Goal: Task Accomplishment & Management: Manage account settings

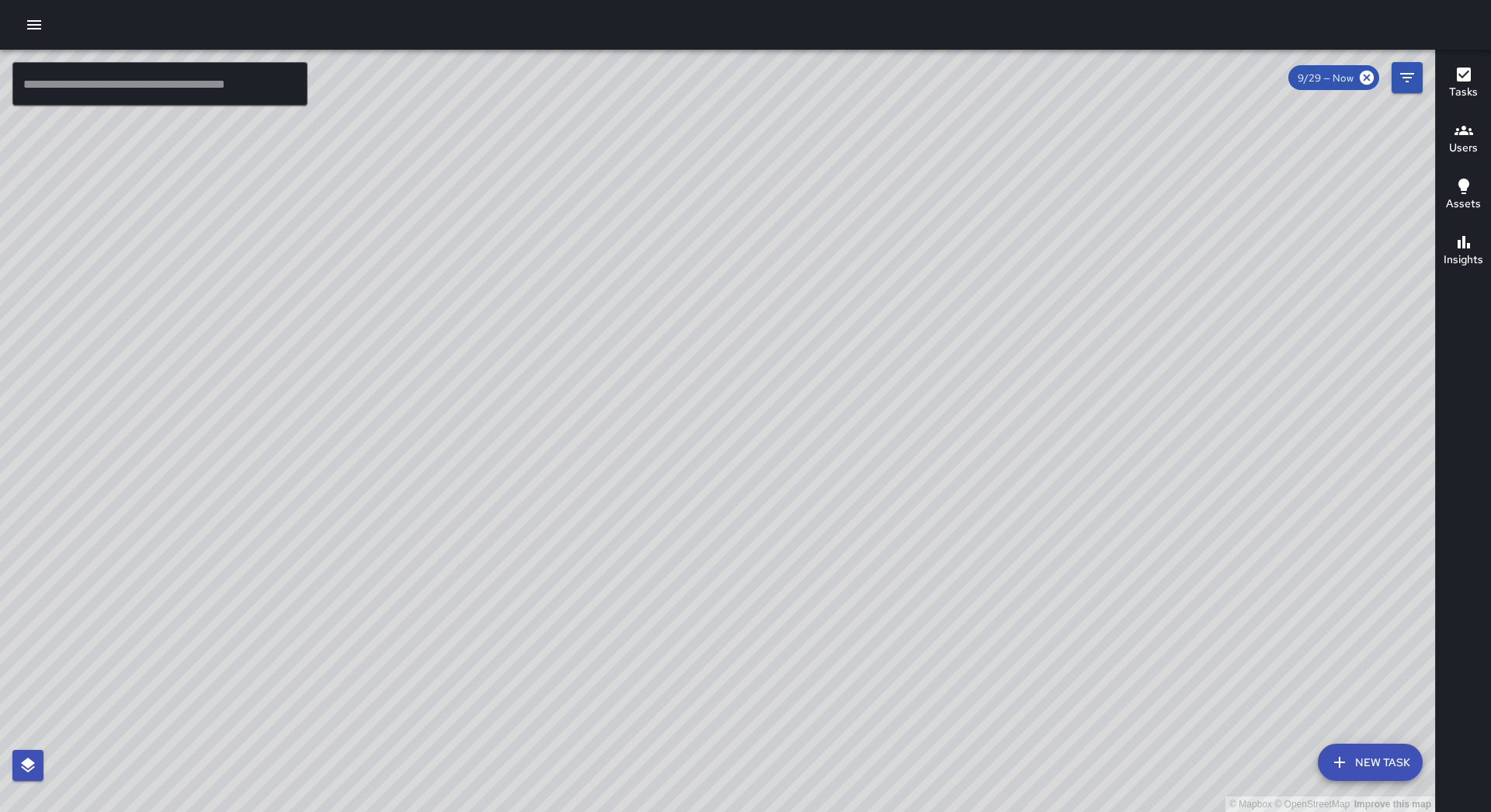
click at [35, 27] on icon "button" at bounding box center [34, 25] width 19 height 19
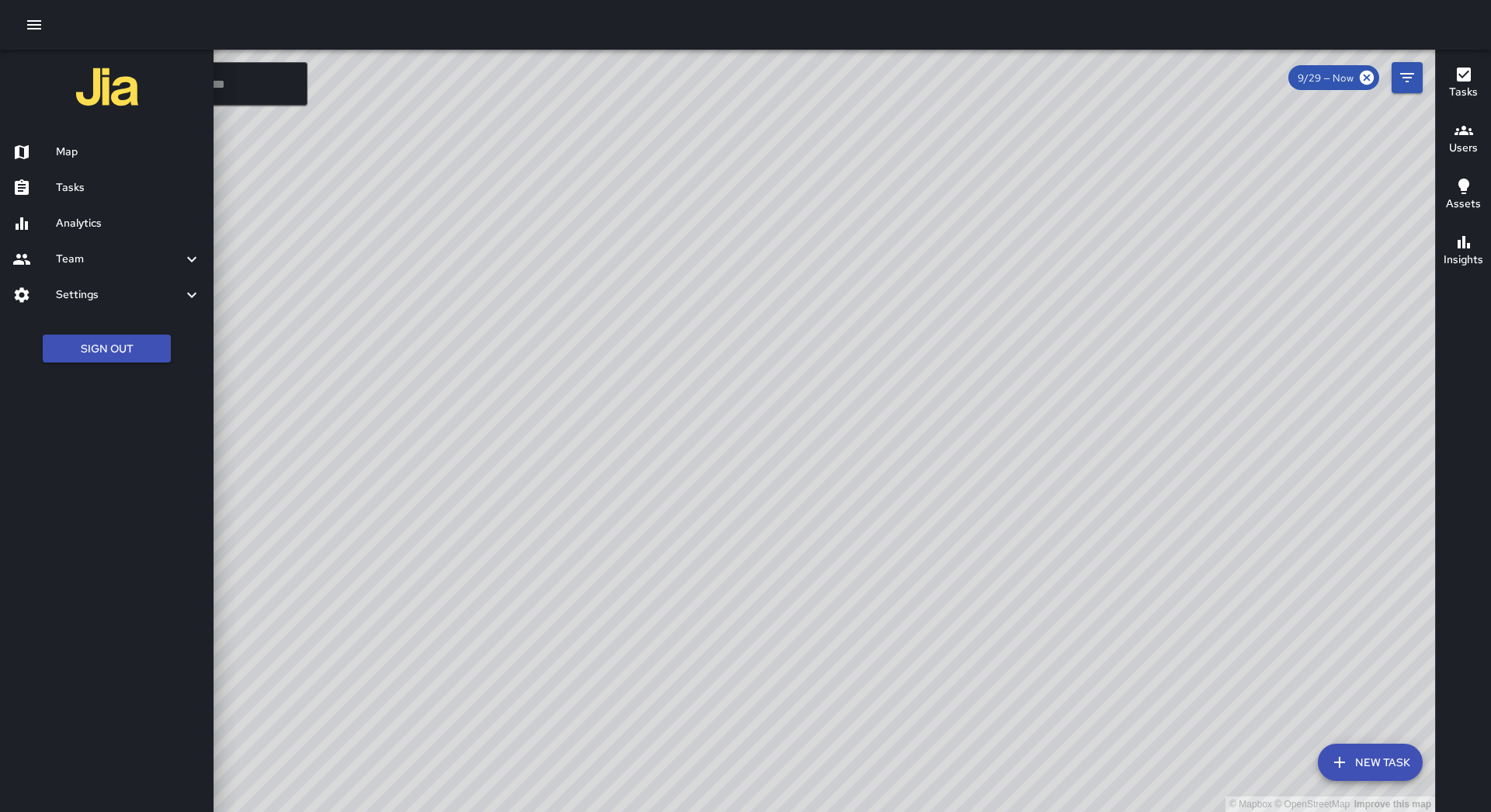
click at [96, 197] on div "Tasks" at bounding box center [107, 188] width 213 height 36
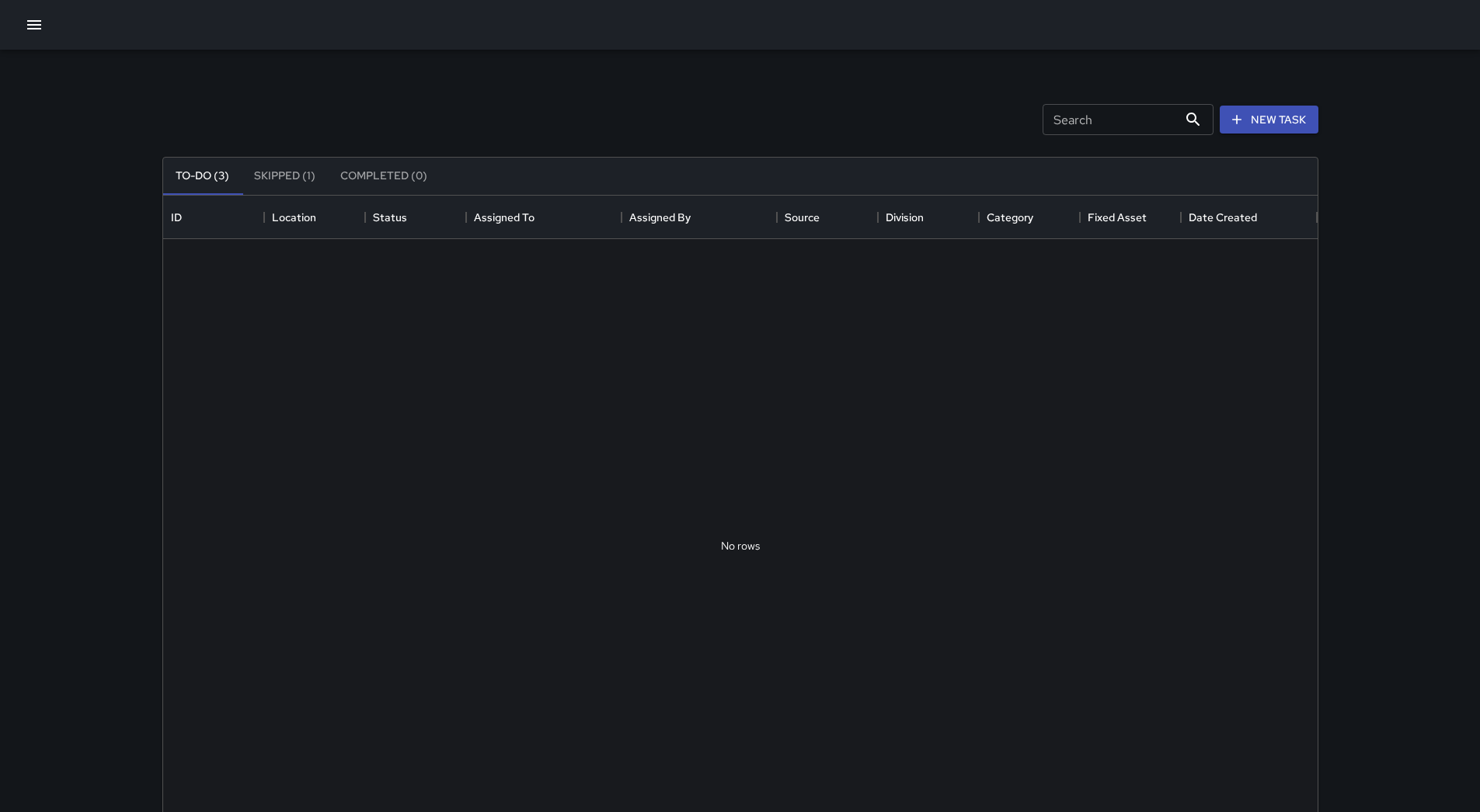
scroll to position [646, 1143]
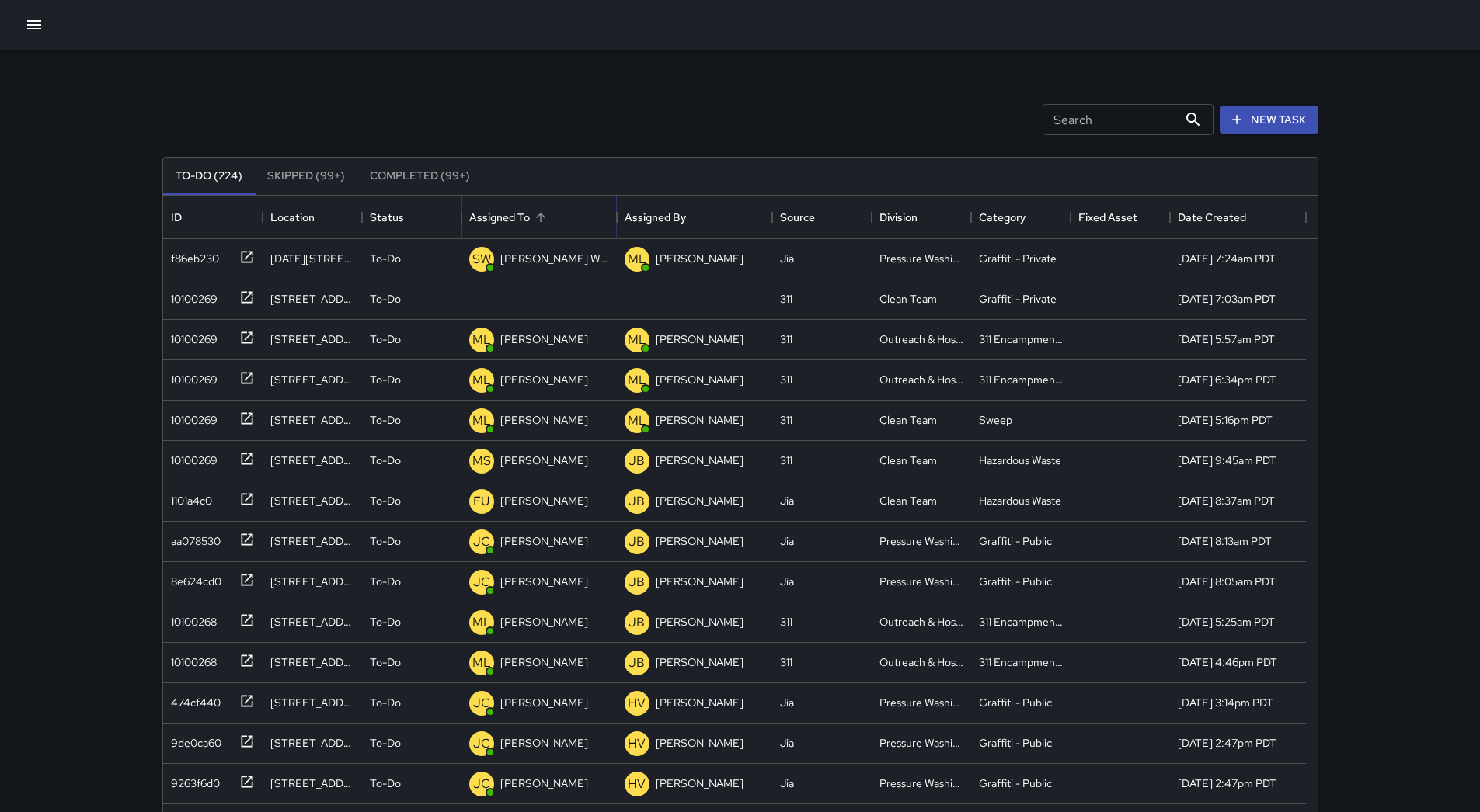
click at [531, 221] on button "Sort" at bounding box center [541, 217] width 22 height 22
click at [196, 257] on div "10100269" at bounding box center [191, 255] width 53 height 22
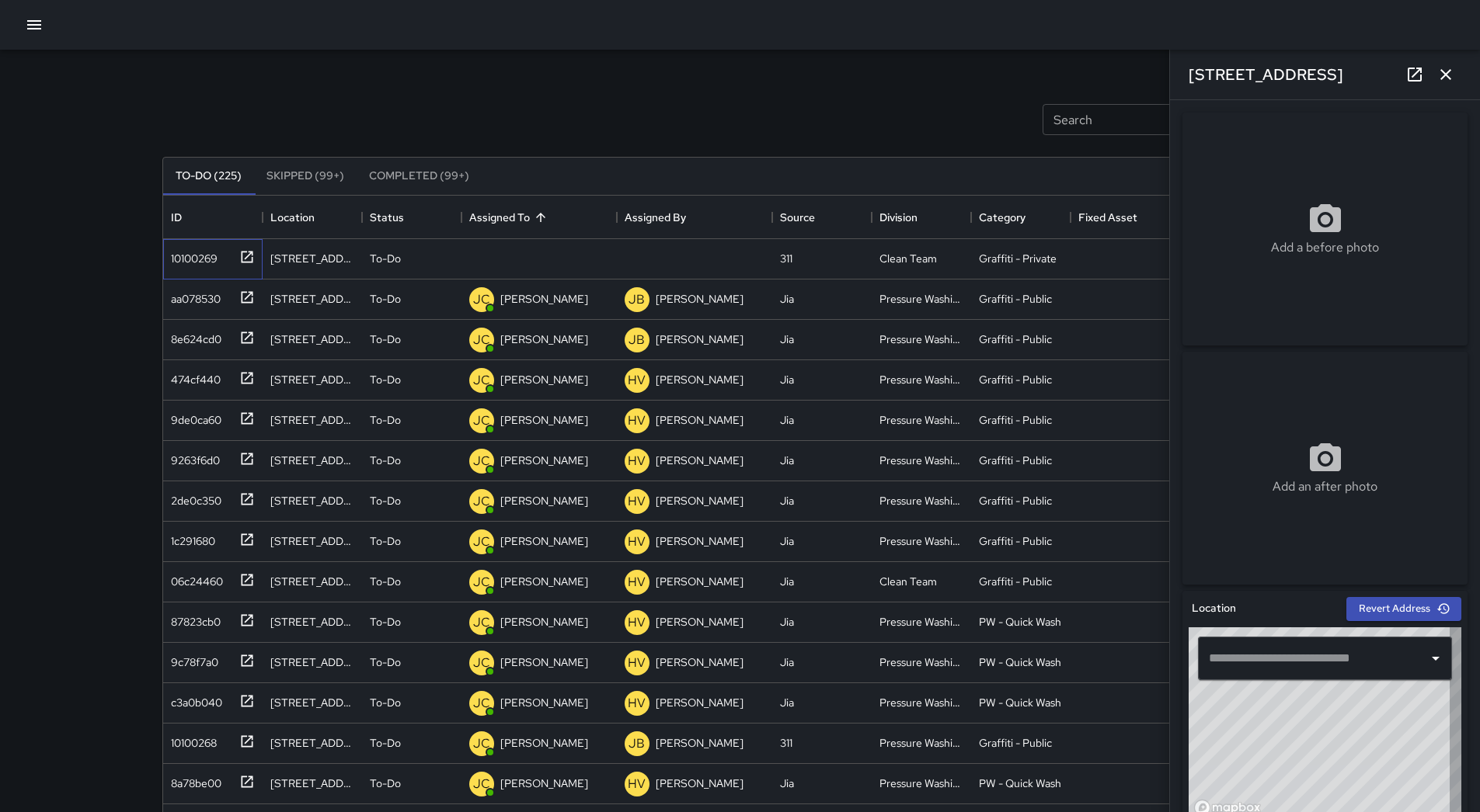
type input "**********"
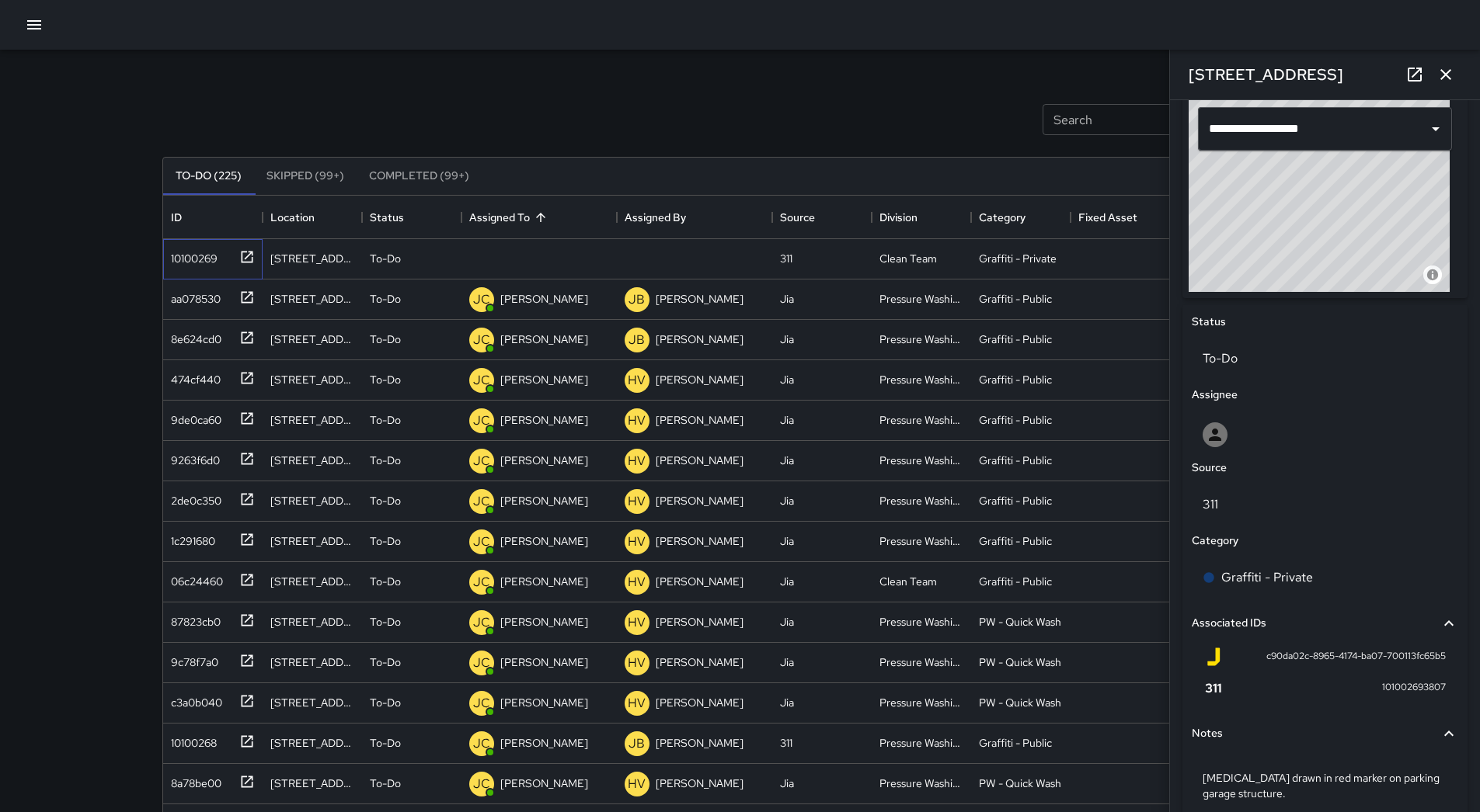
scroll to position [600, 0]
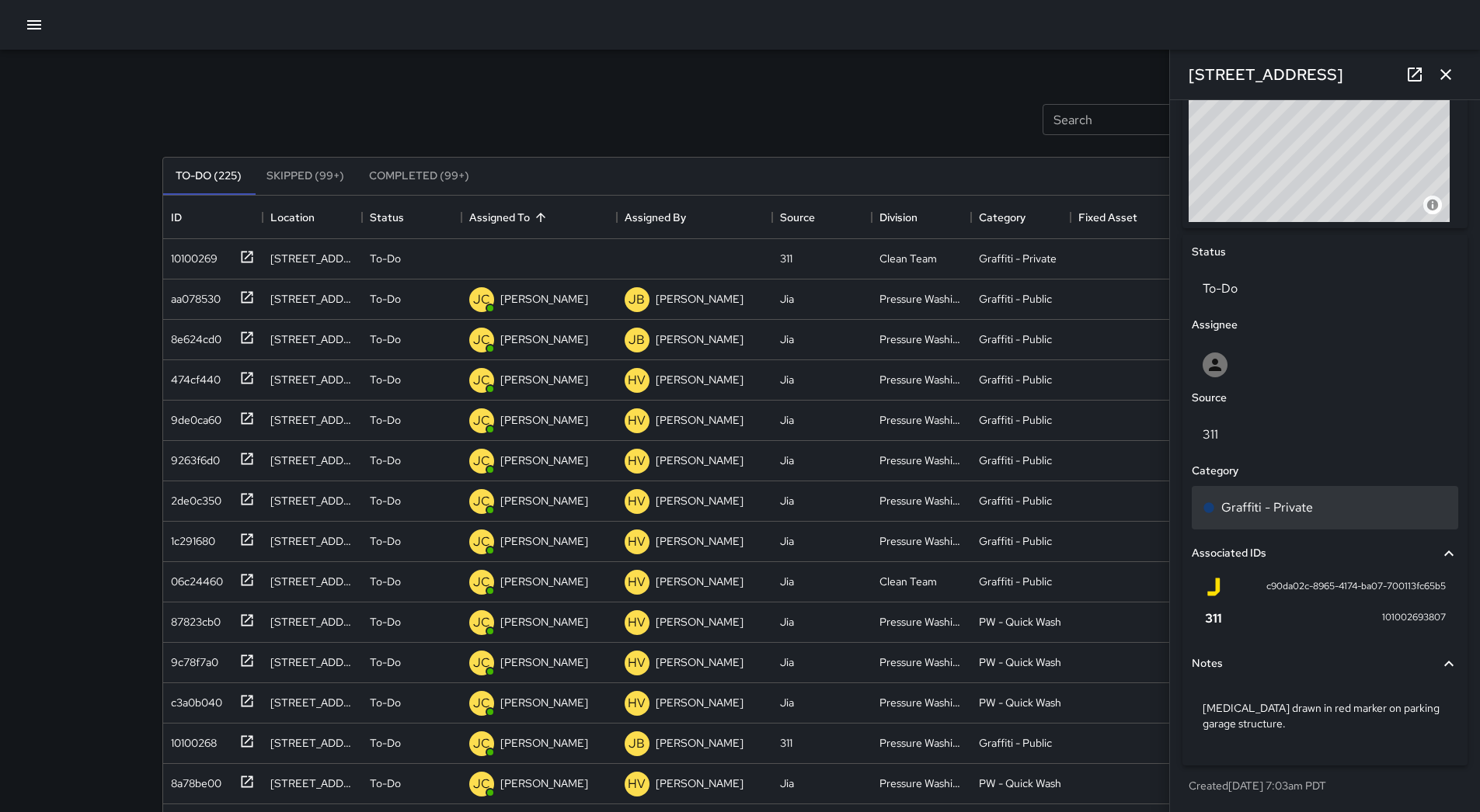
click at [1286, 516] on p "Graffiti - Private" at bounding box center [1267, 507] width 92 height 19
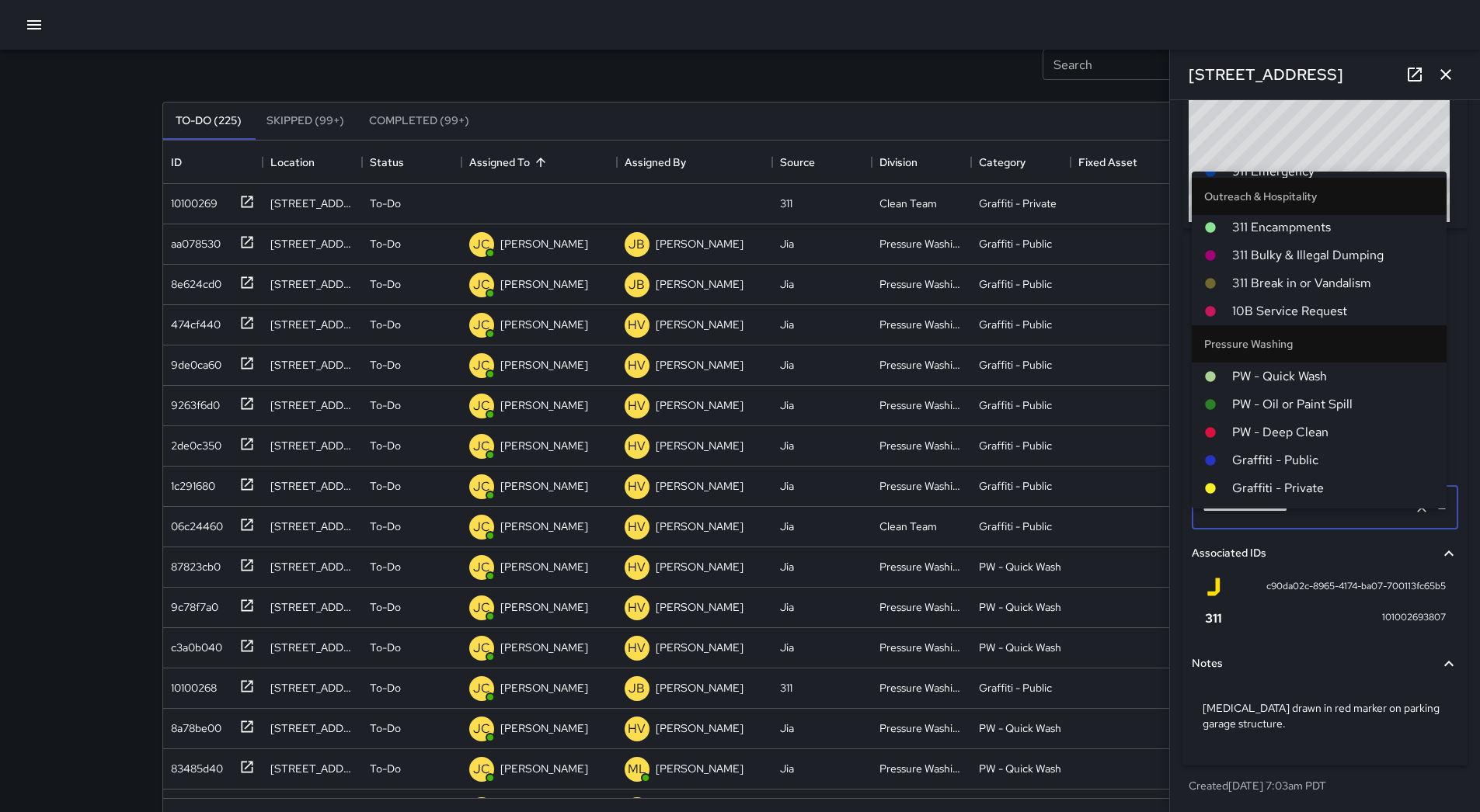
scroll to position [78, 0]
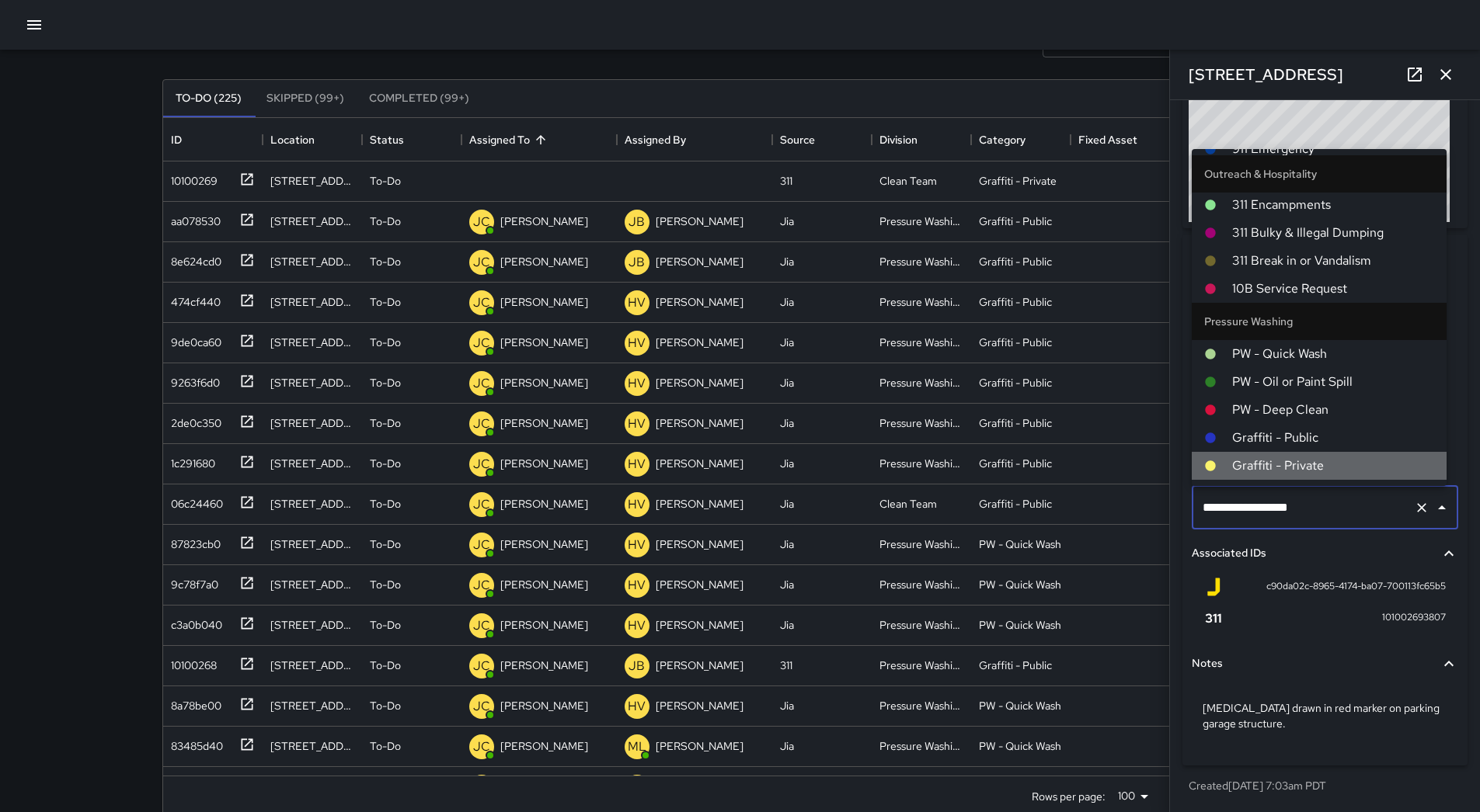
click at [1333, 457] on span "Graffiti - Private" at bounding box center [1333, 466] width 202 height 19
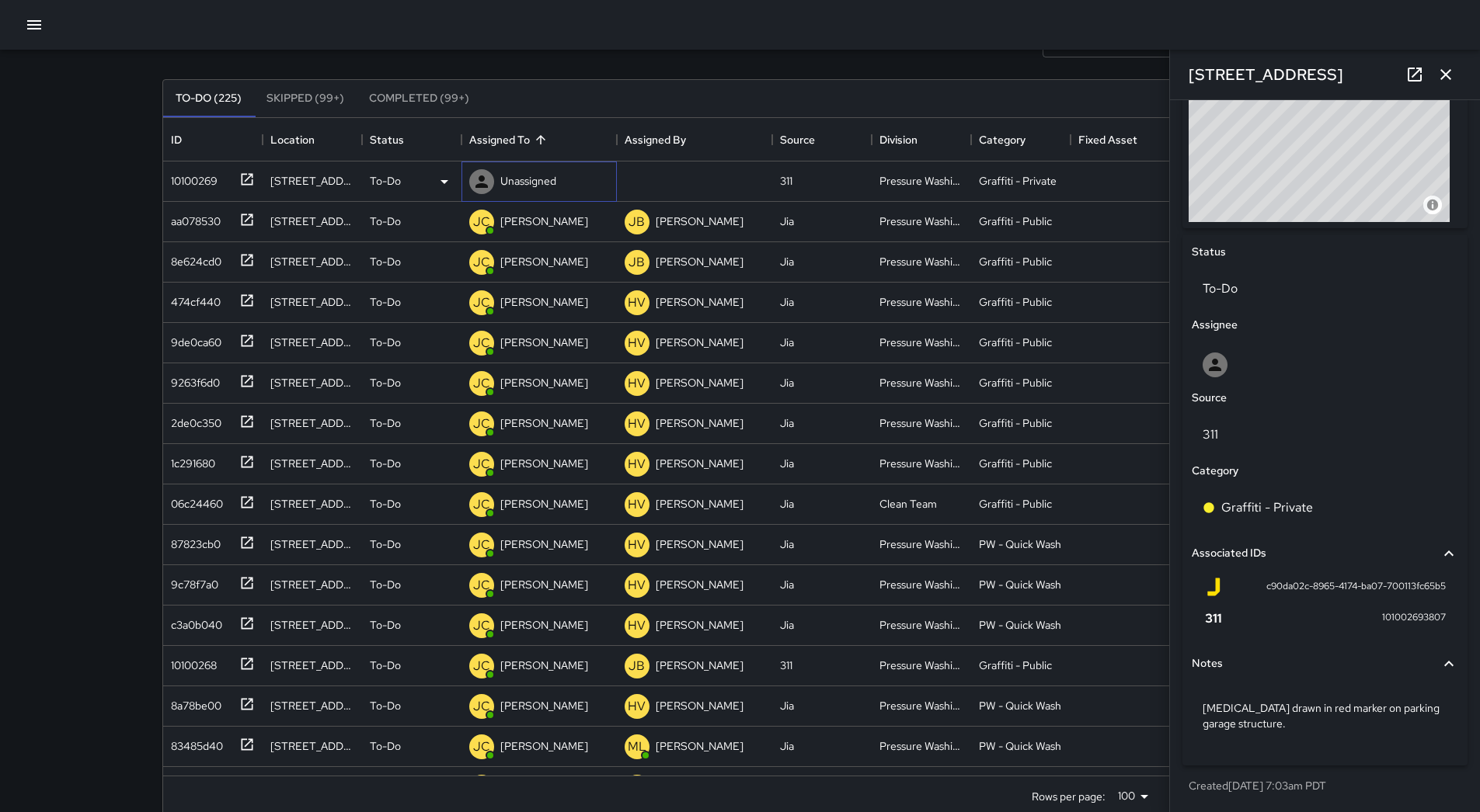
click at [540, 175] on p "Unassigned" at bounding box center [527, 181] width 56 height 16
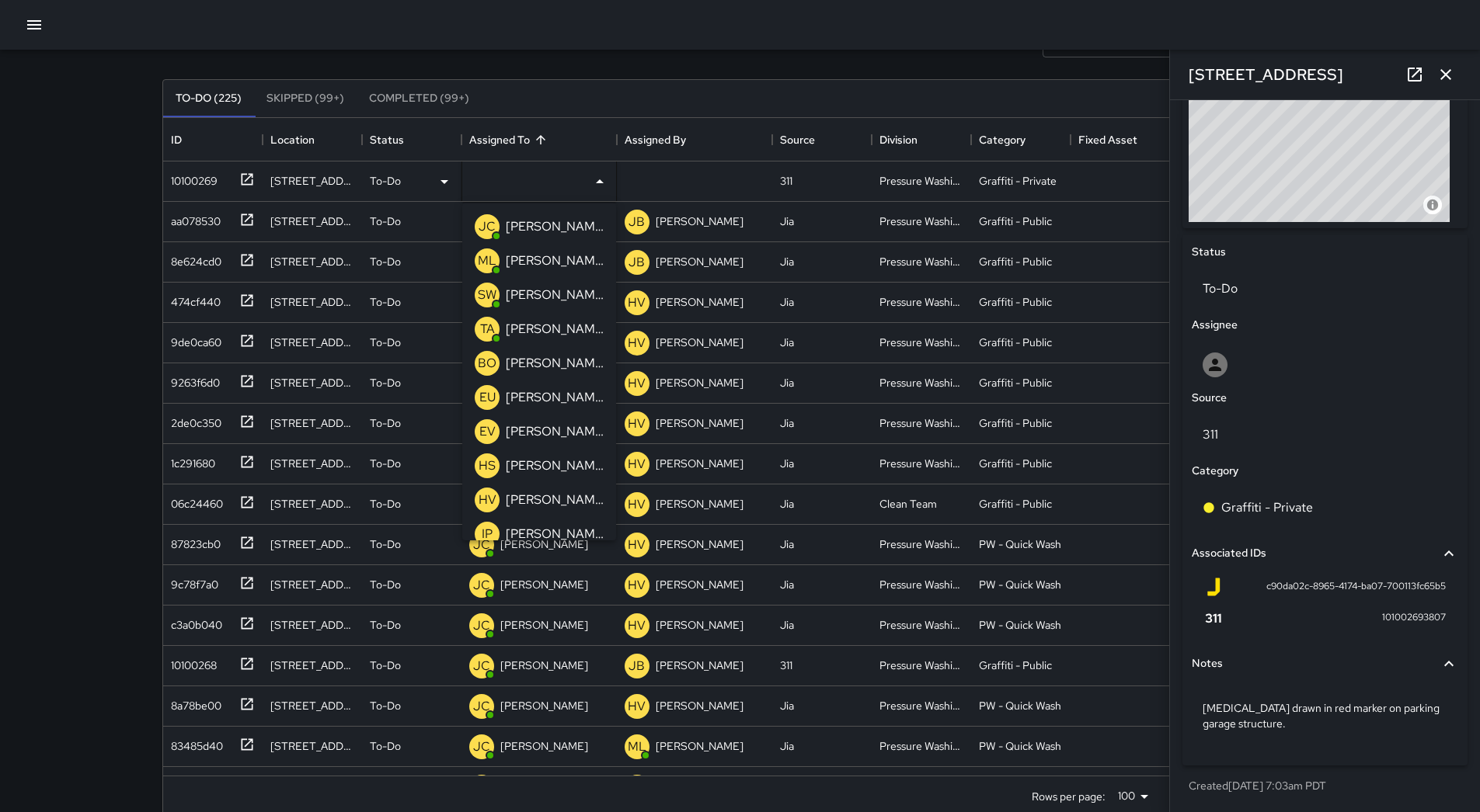
click at [544, 297] on p "[PERSON_NAME] Weekly" at bounding box center [554, 294] width 98 height 19
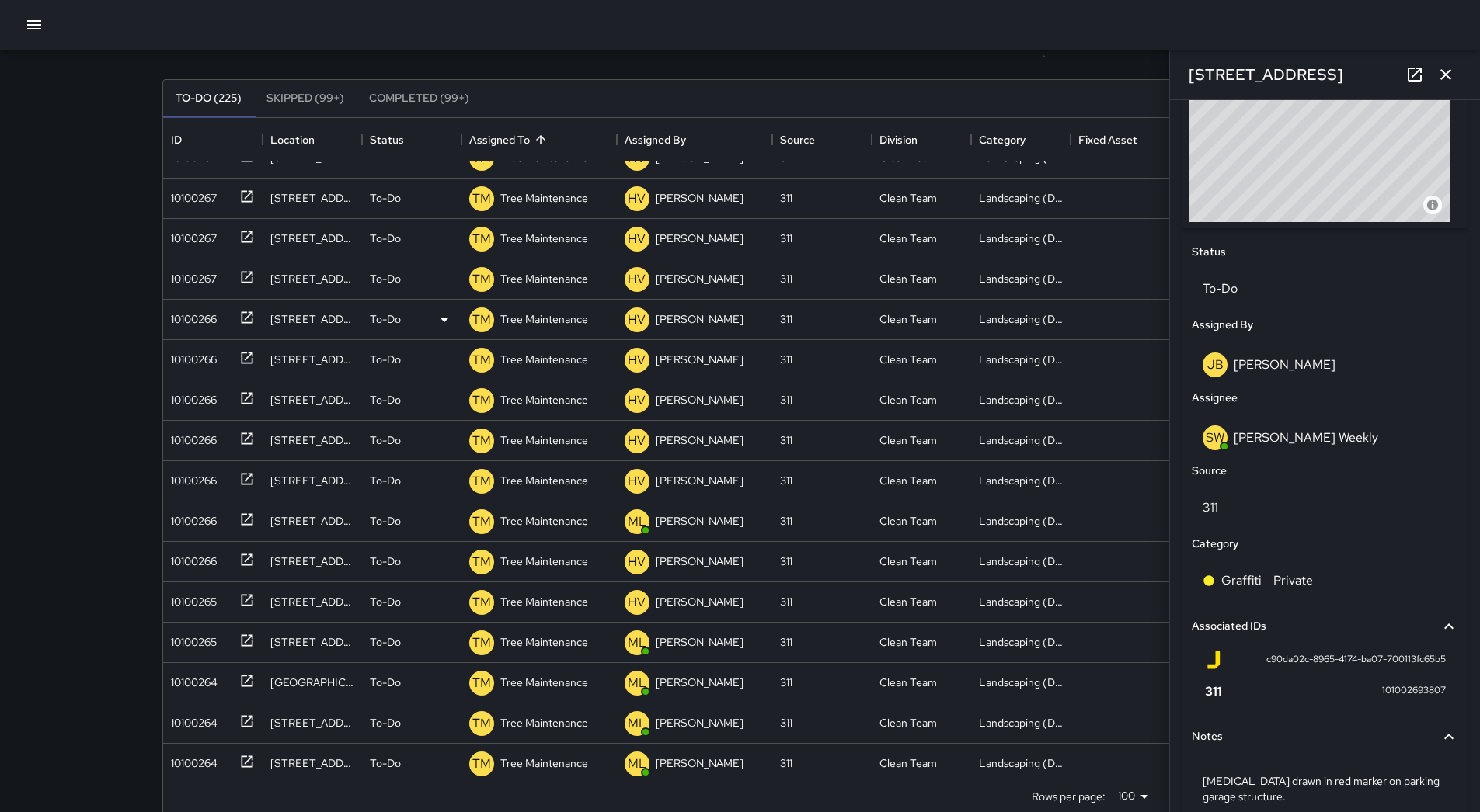
scroll to position [1087, 0]
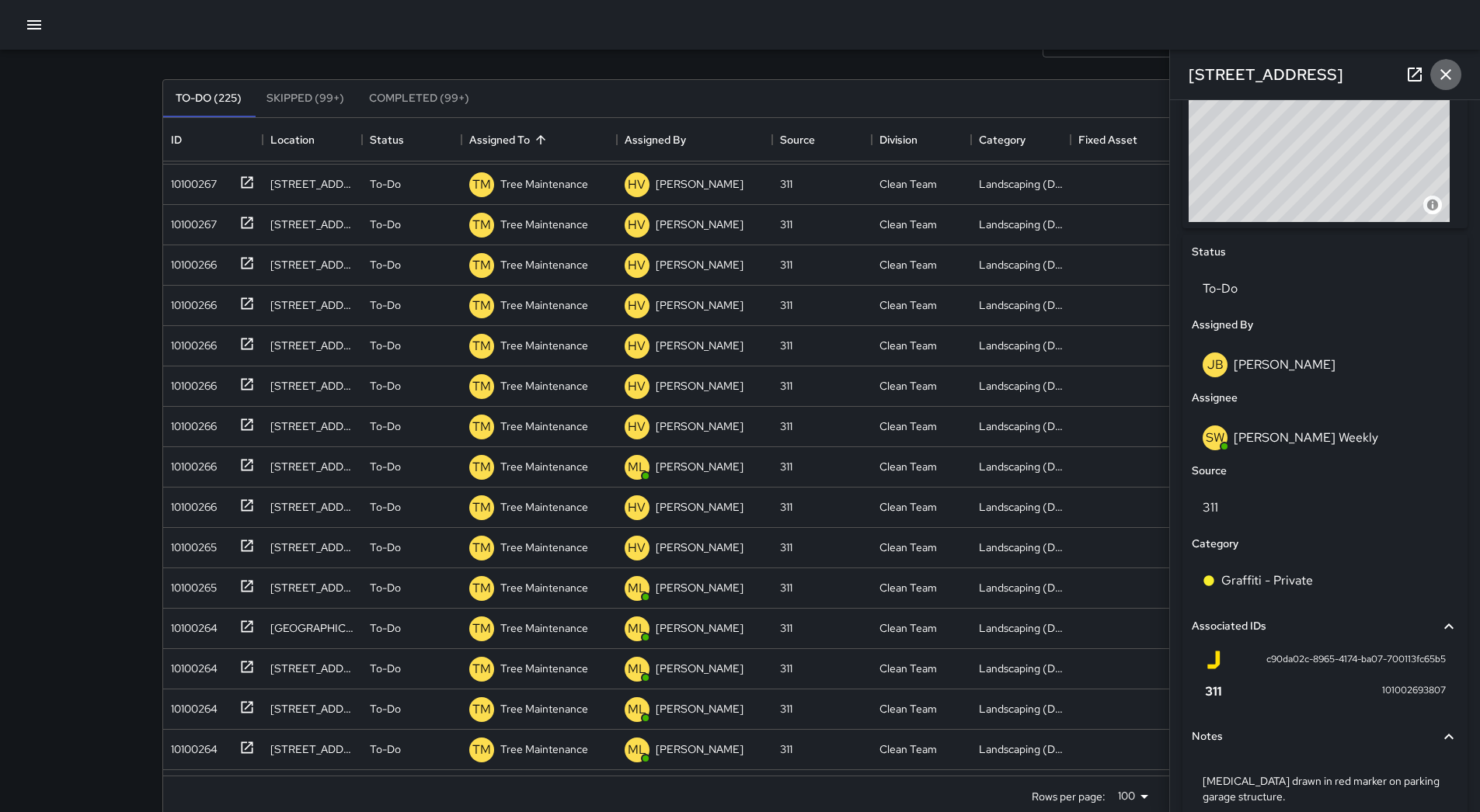
click at [1446, 76] on icon "button" at bounding box center [1445, 74] width 19 height 19
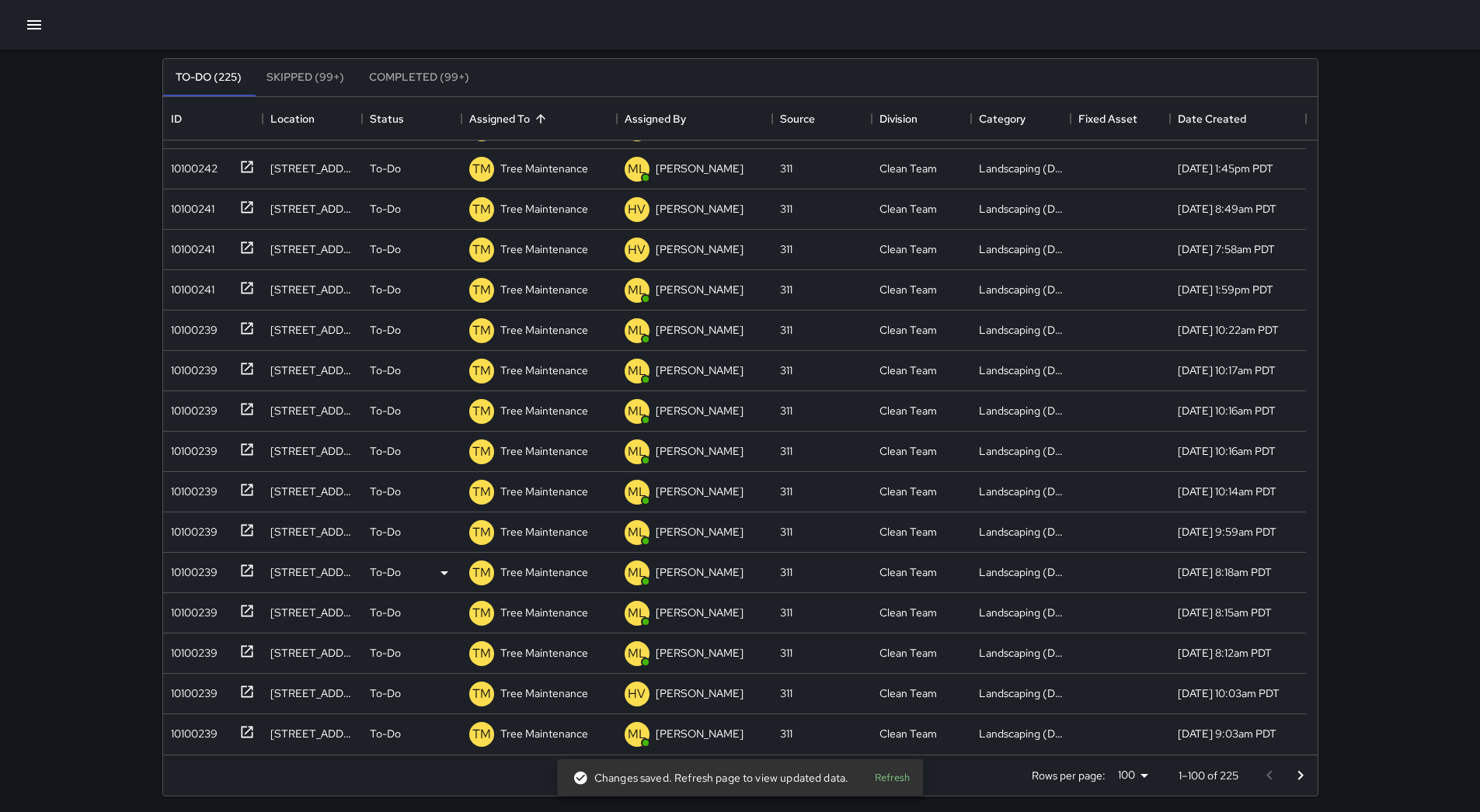
scroll to position [105, 0]
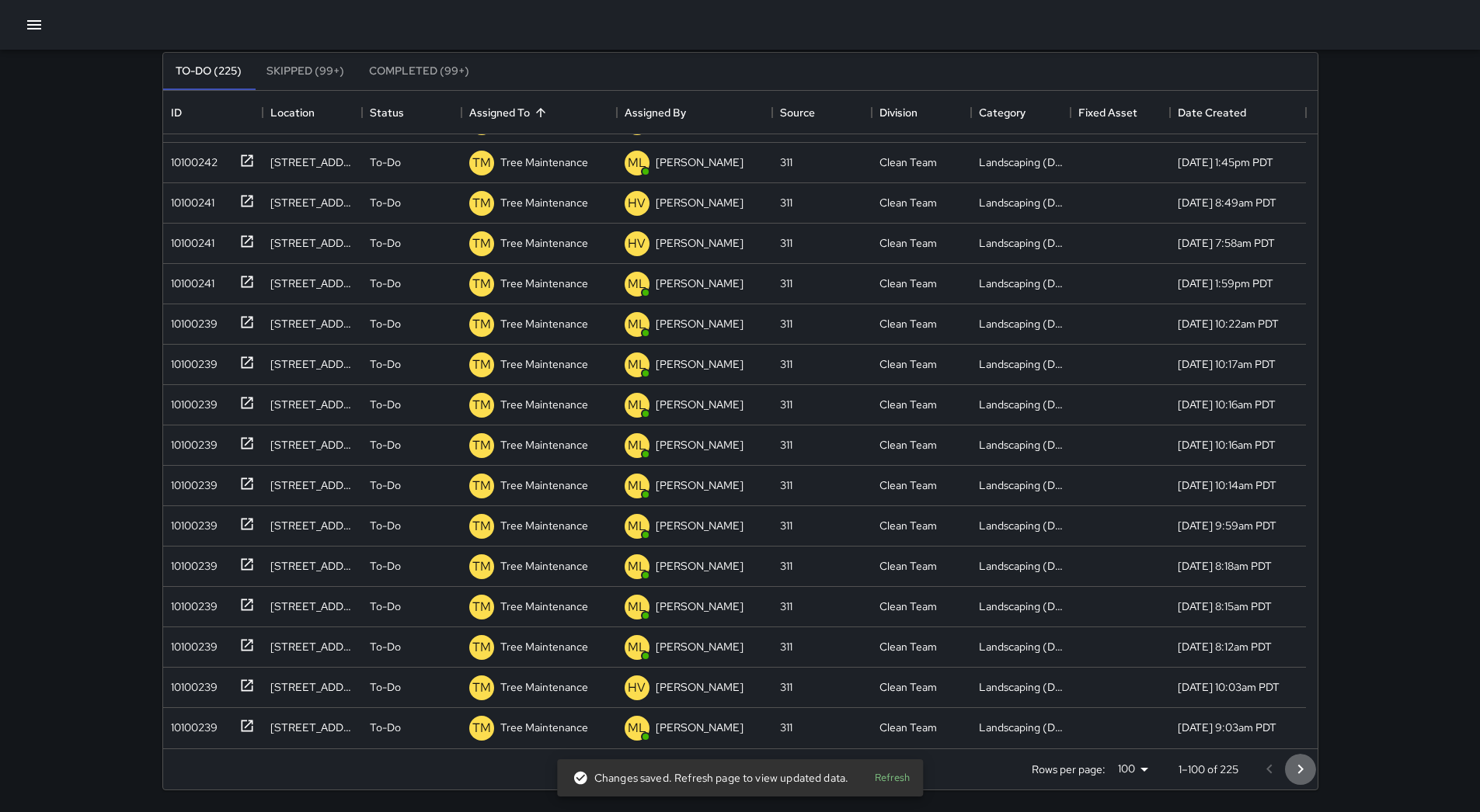
click at [1301, 772] on icon "Go to next page" at bounding box center [1300, 769] width 19 height 19
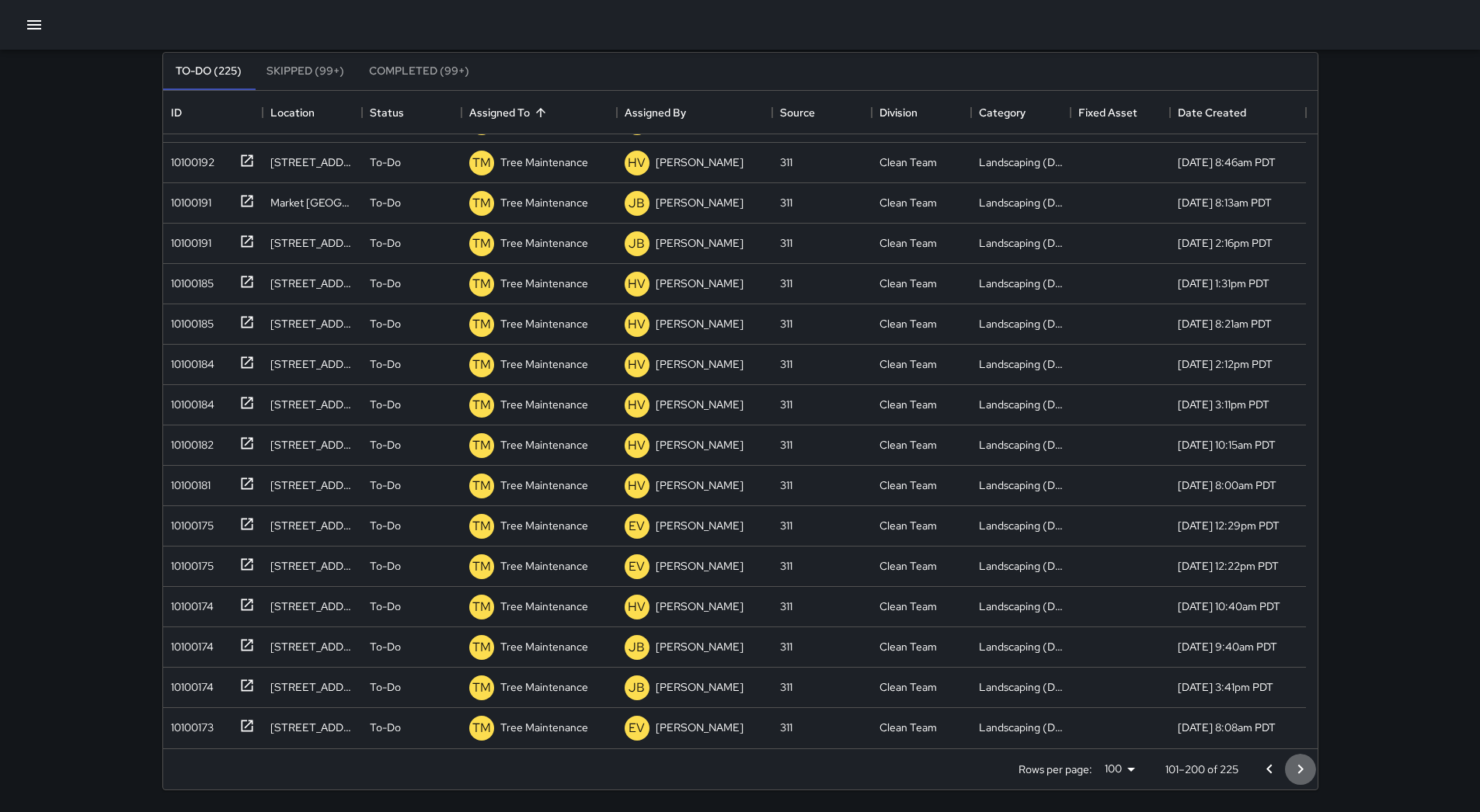
click at [1299, 765] on icon "Go to next page" at bounding box center [1300, 769] width 19 height 19
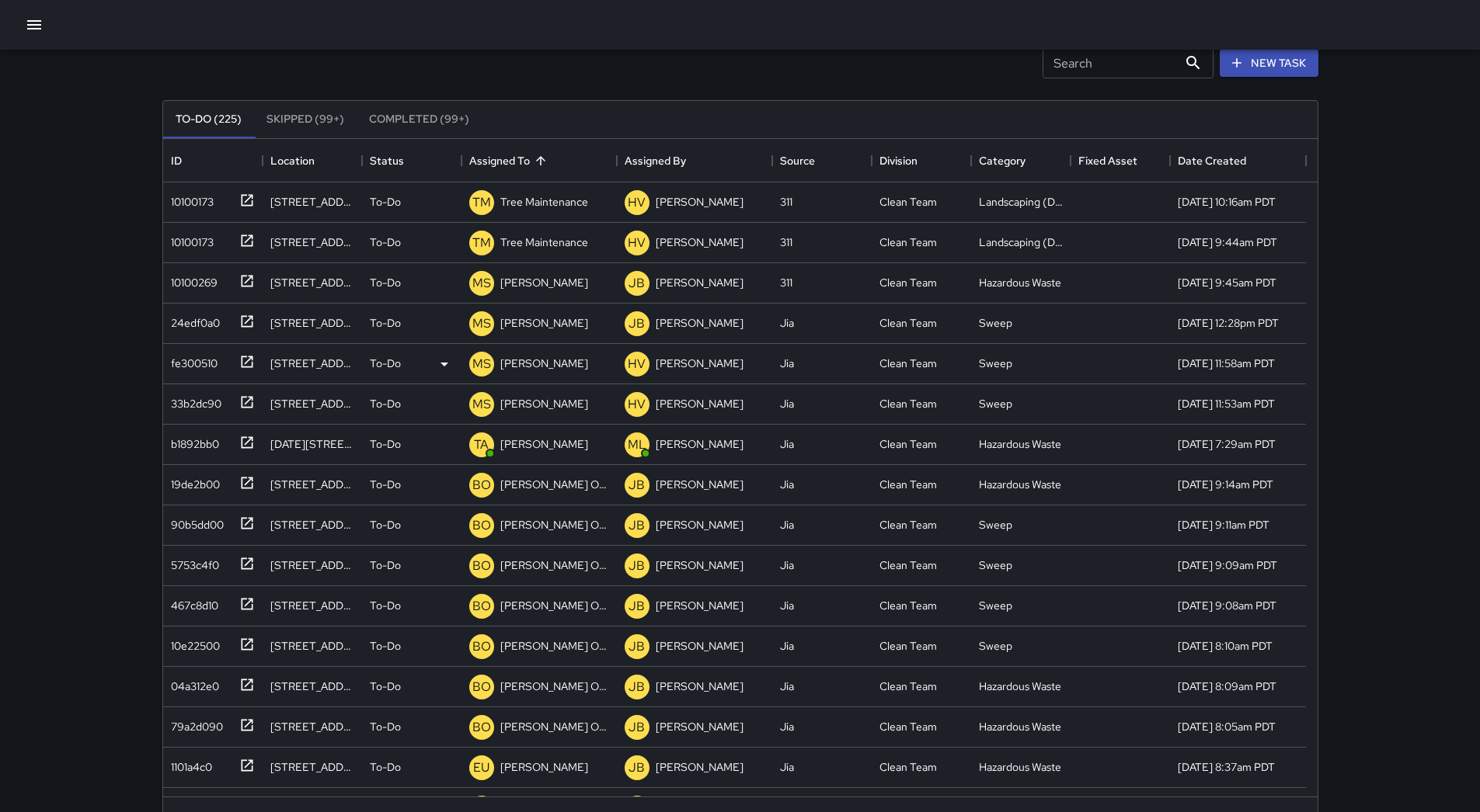
scroll to position [0, 0]
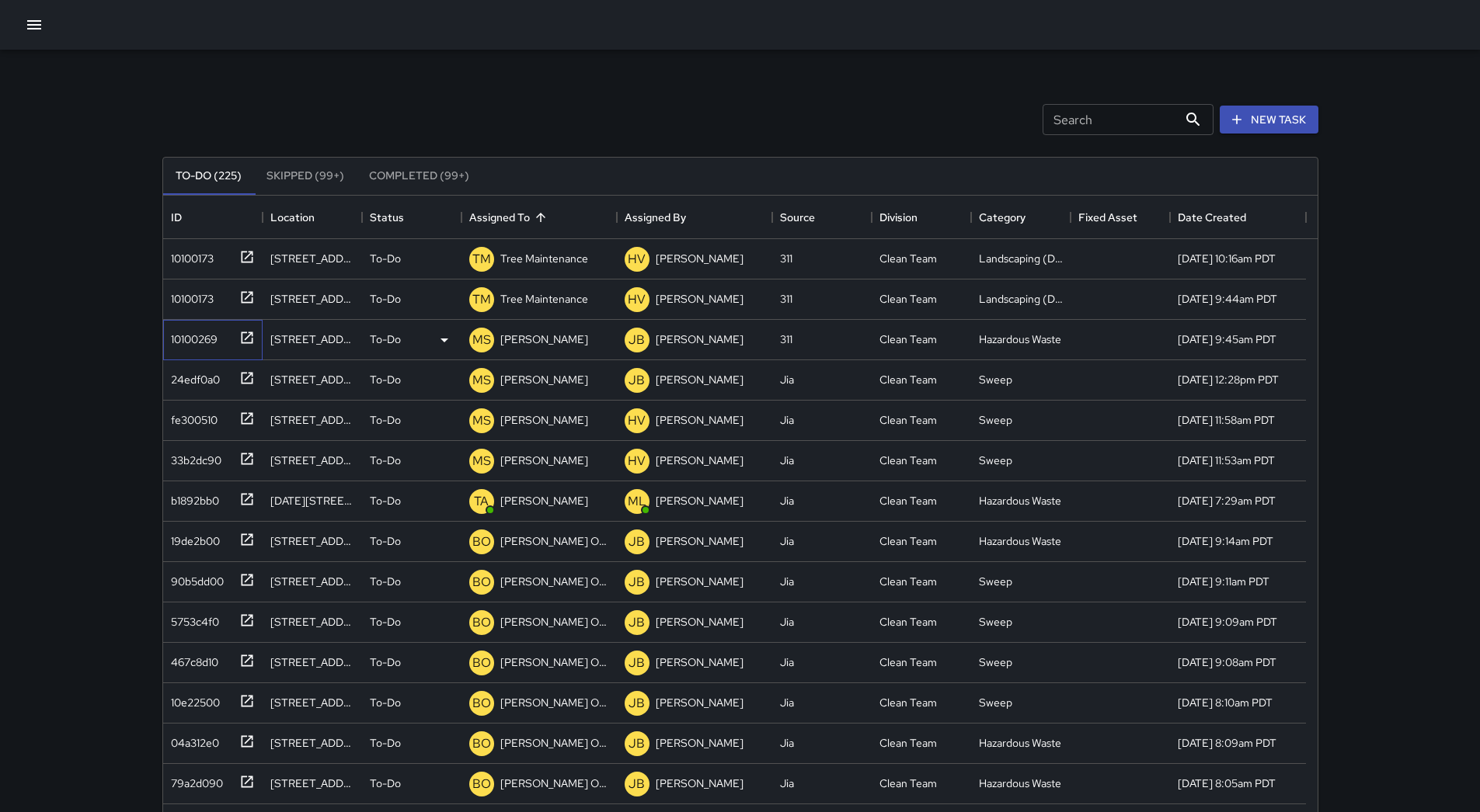
click at [213, 341] on div "10100269" at bounding box center [191, 336] width 53 height 22
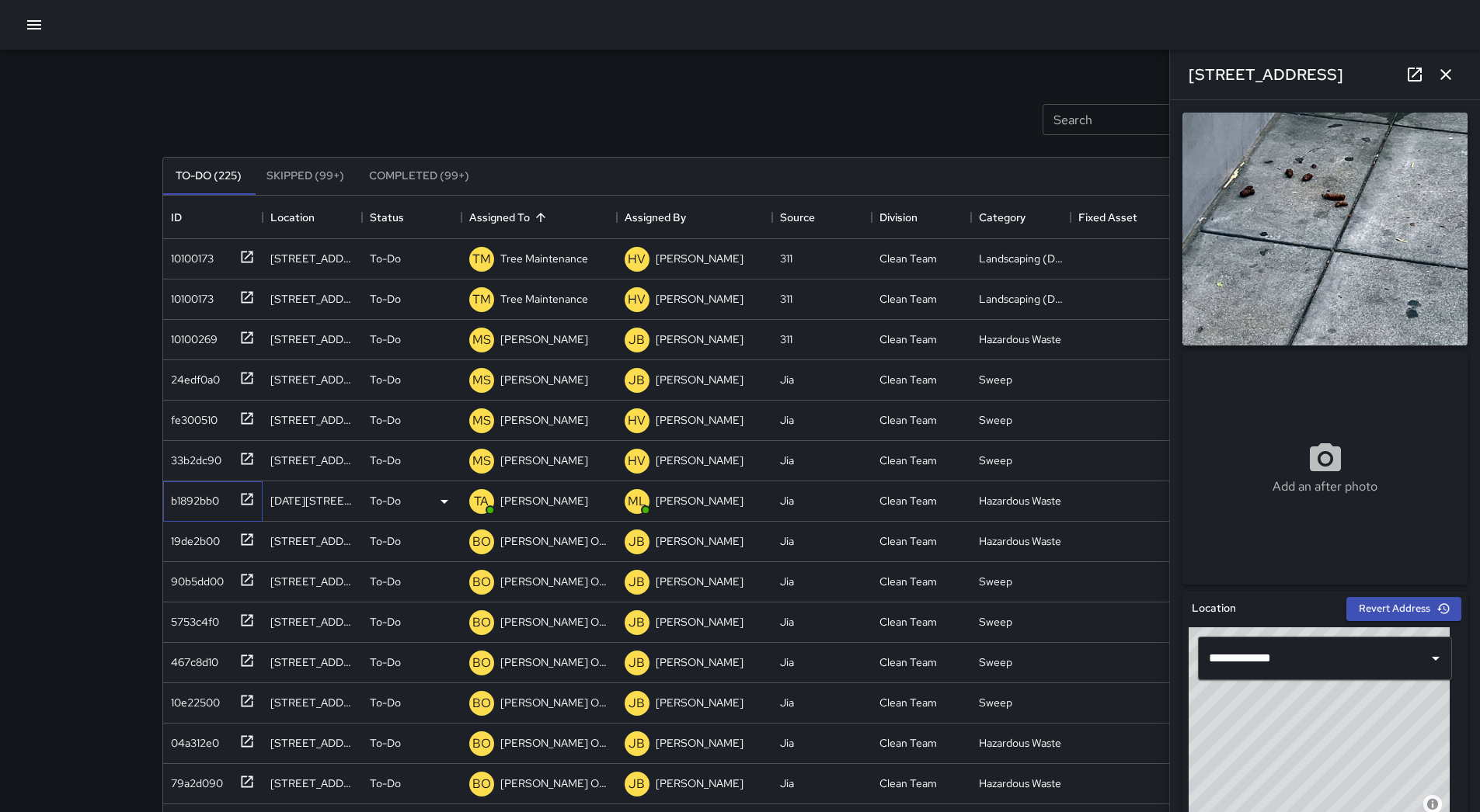
click at [233, 500] on div at bounding box center [243, 497] width 22 height 26
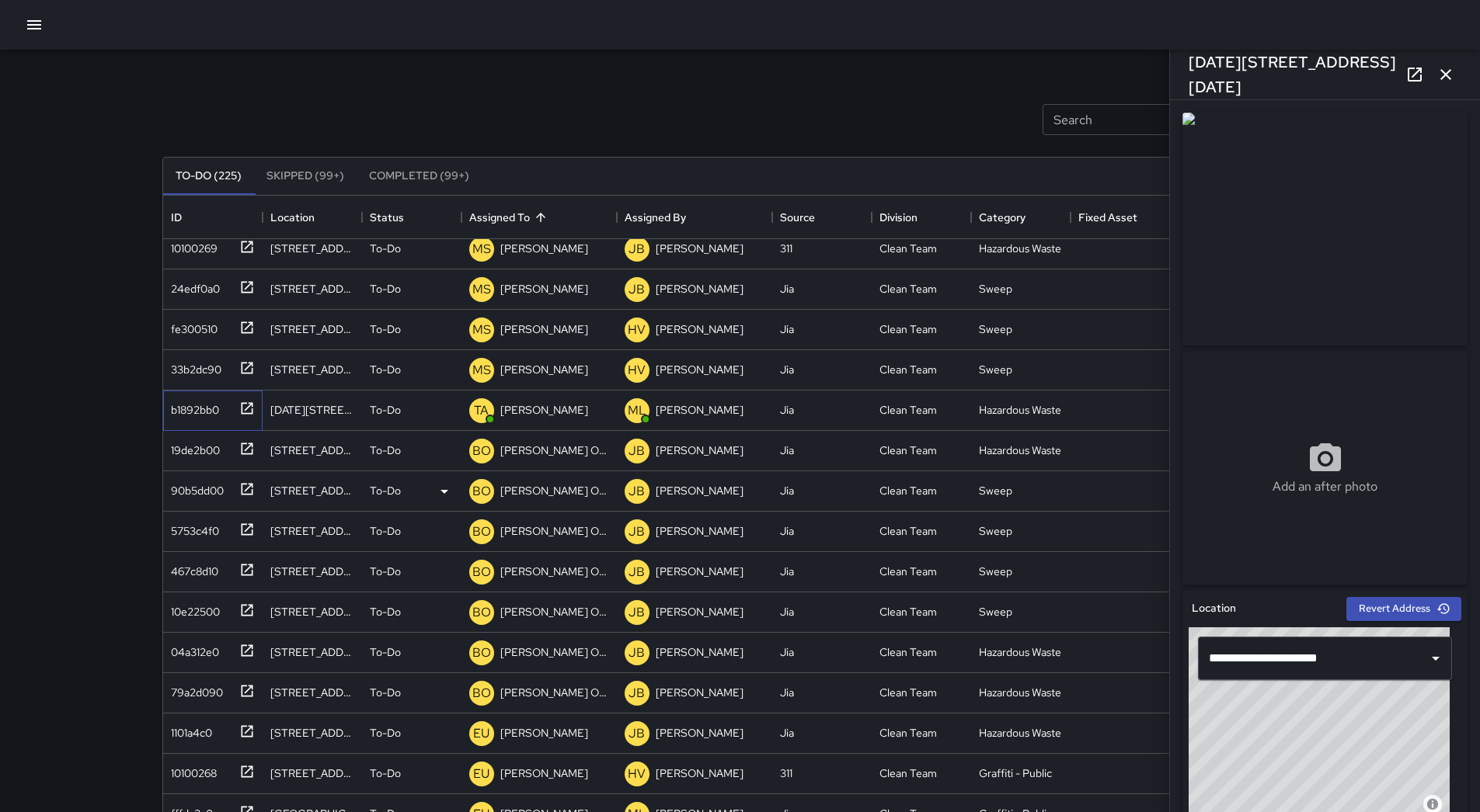
scroll to position [78, 0]
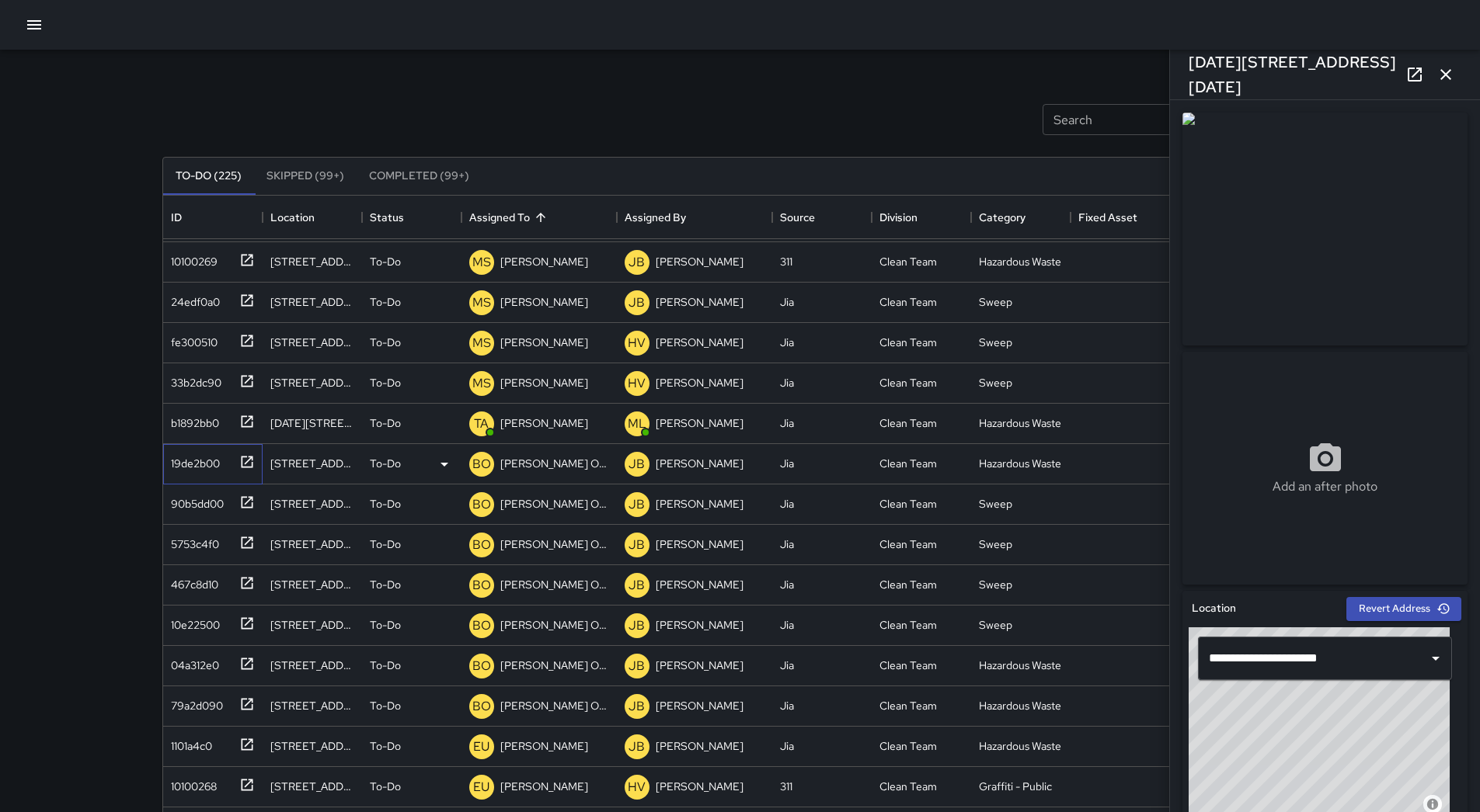
click at [185, 454] on div "19de2b00" at bounding box center [192, 460] width 56 height 22
click at [218, 568] on div "467c8d10" at bounding box center [213, 585] width 100 height 41
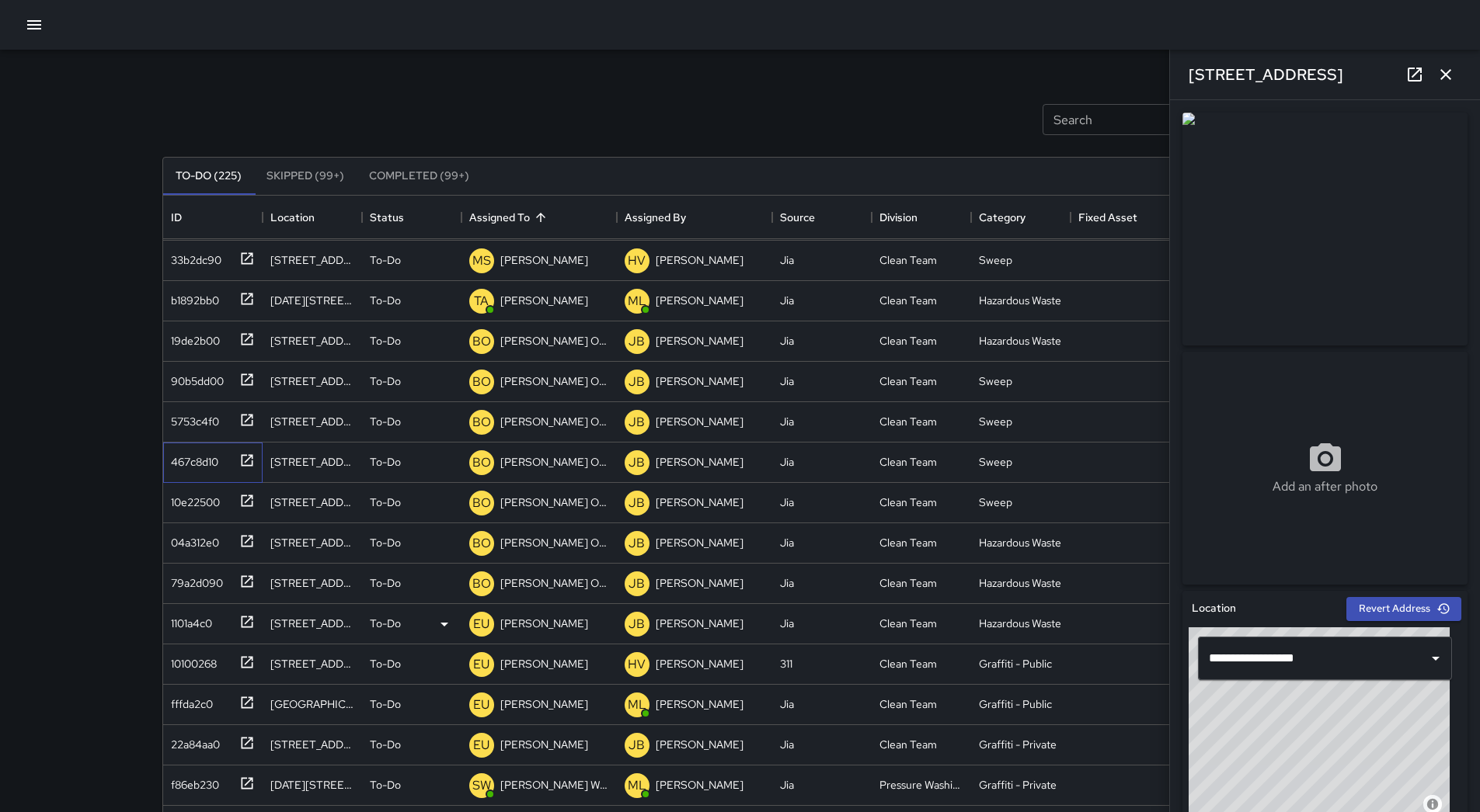
scroll to position [233, 0]
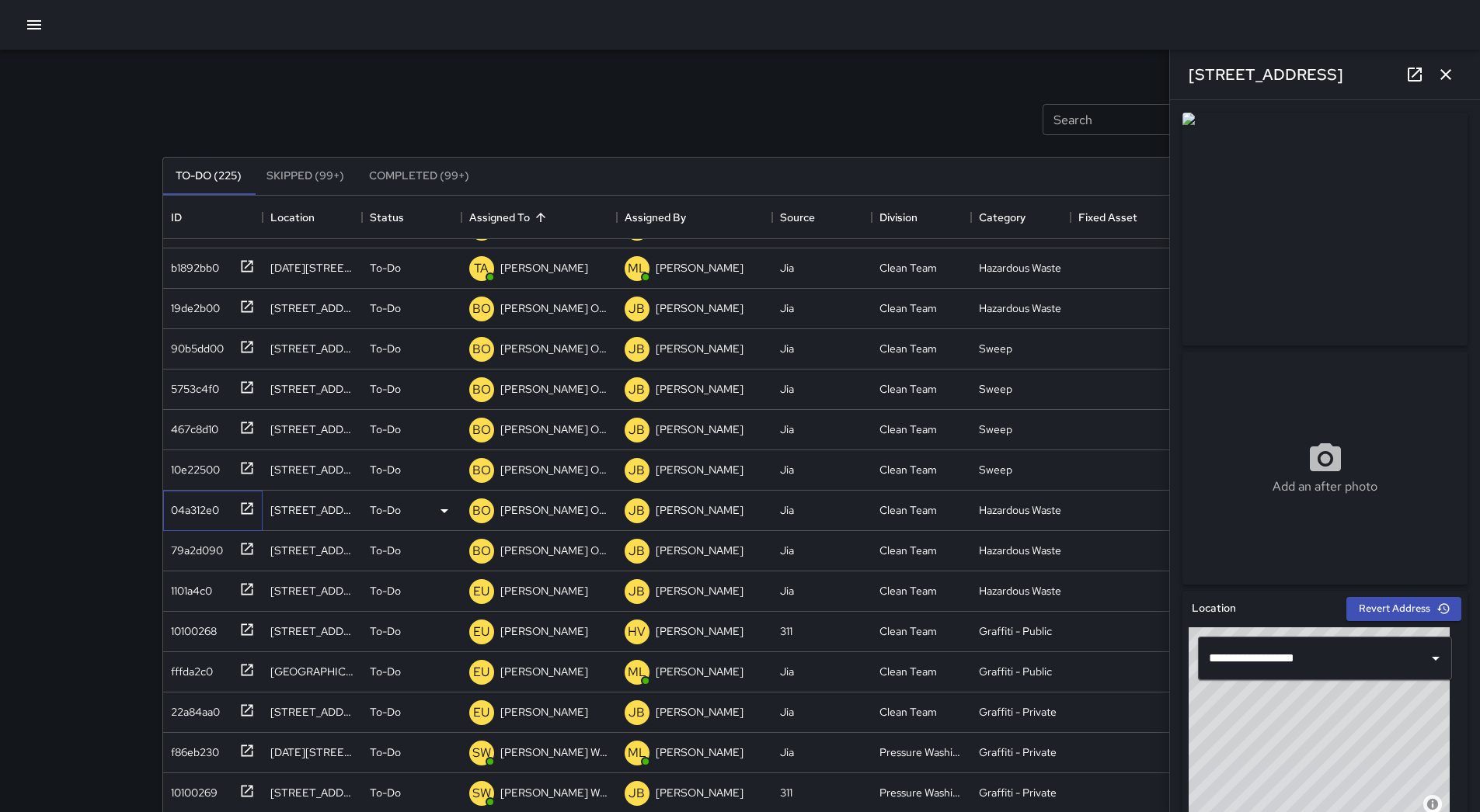
click at [209, 524] on div "04a312e0" at bounding box center [213, 511] width 100 height 41
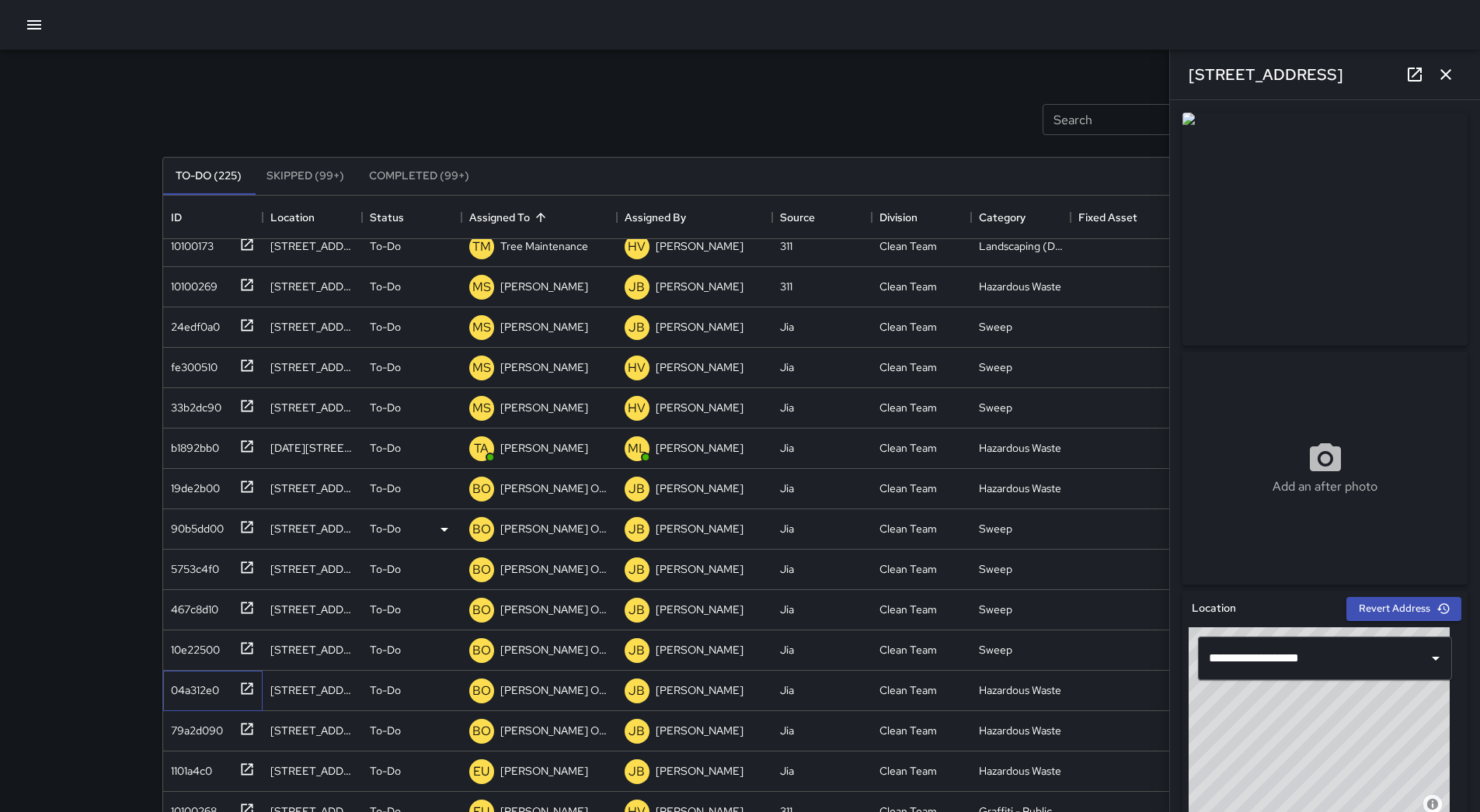
scroll to position [78, 0]
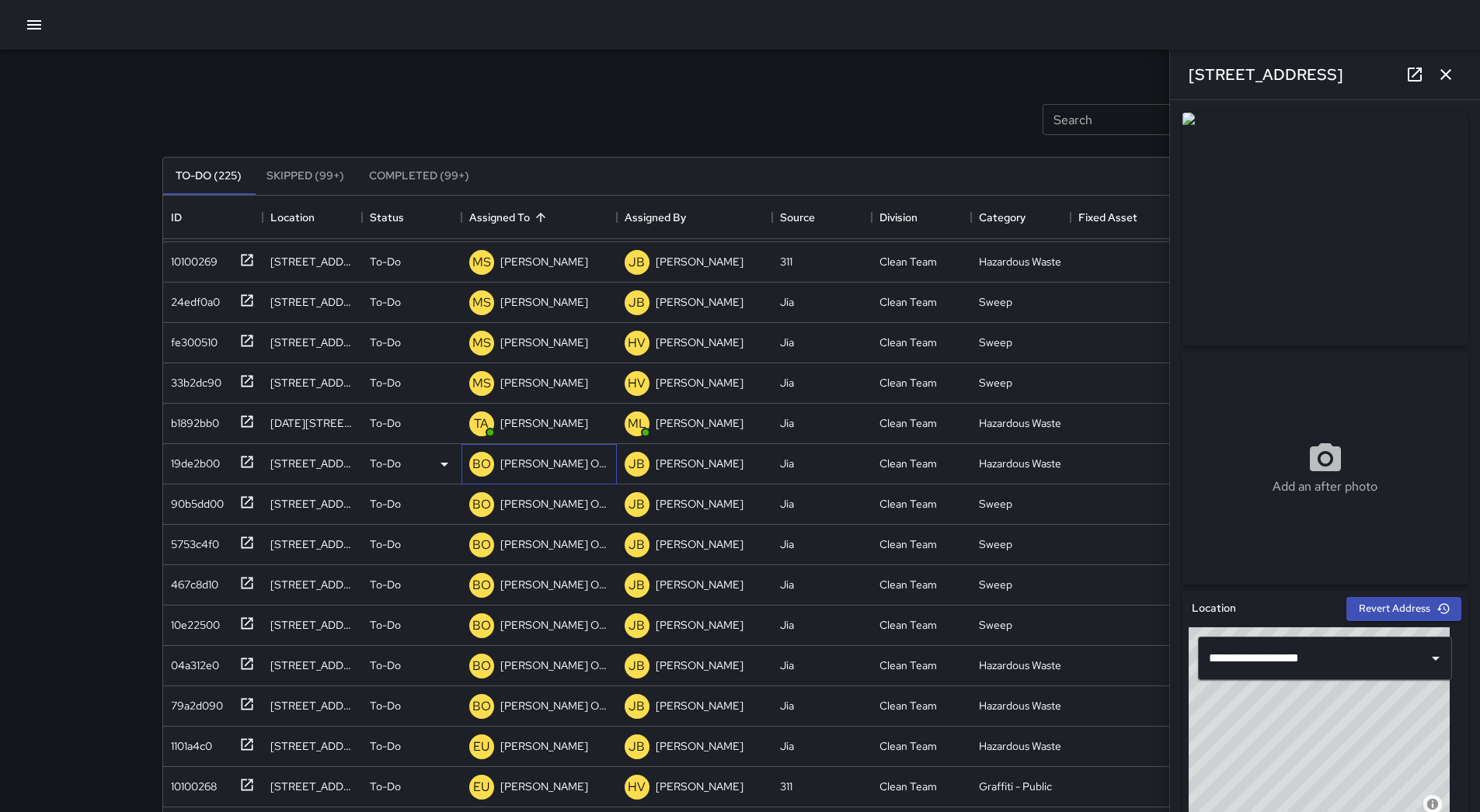
click at [521, 454] on div "[PERSON_NAME] Overall" at bounding box center [555, 463] width 115 height 22
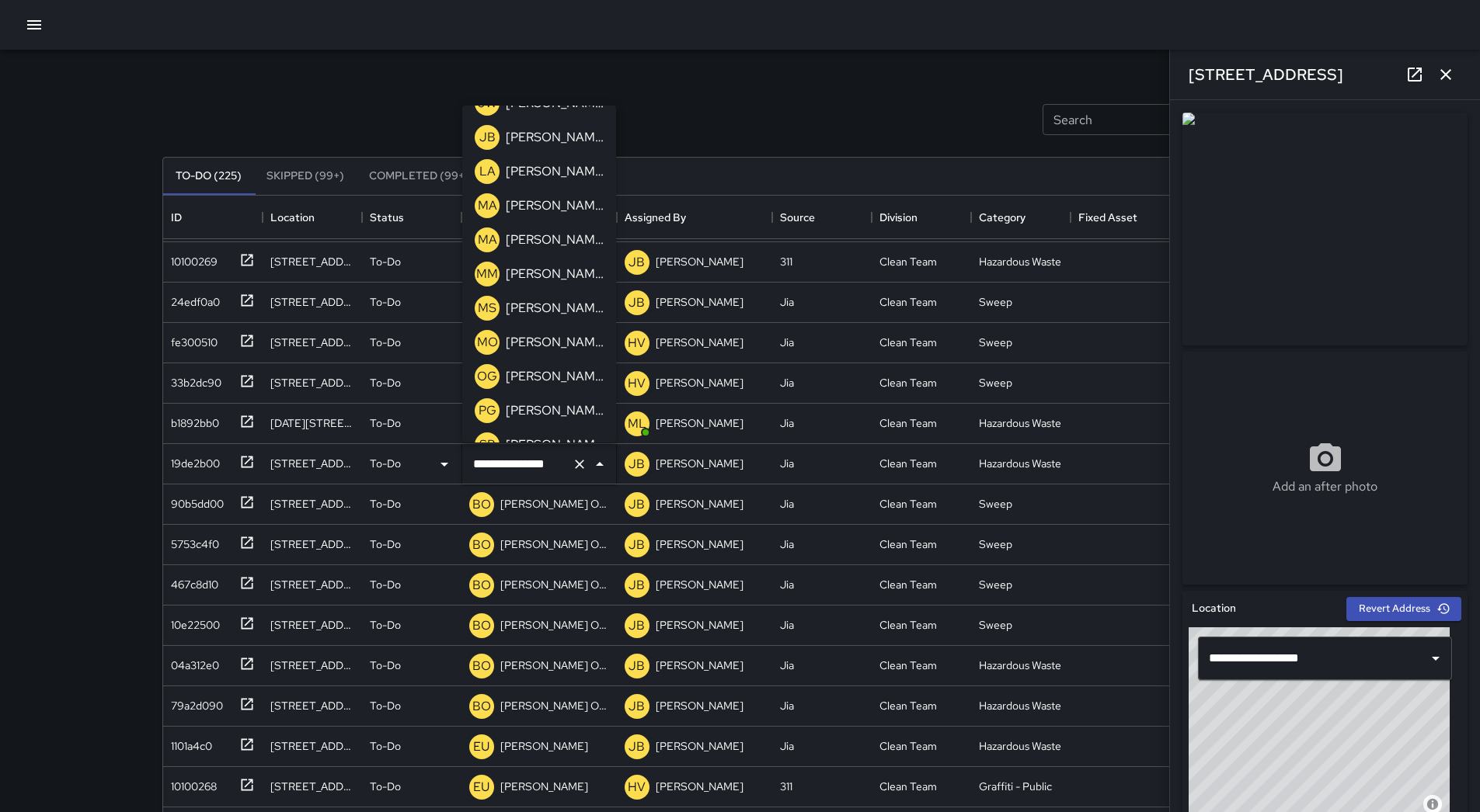
scroll to position [530, 0]
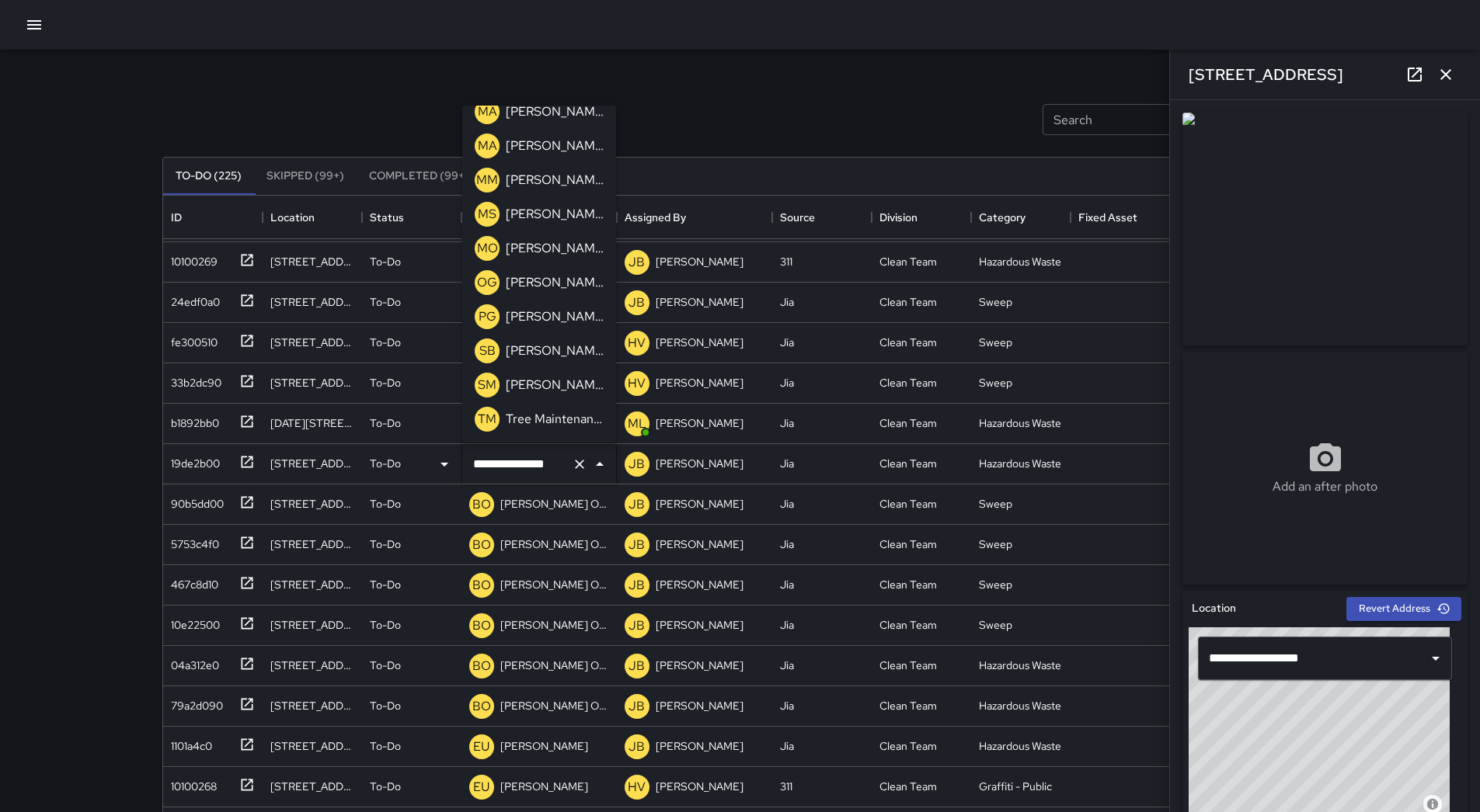
click at [568, 353] on p "[PERSON_NAME]" at bounding box center [554, 351] width 98 height 19
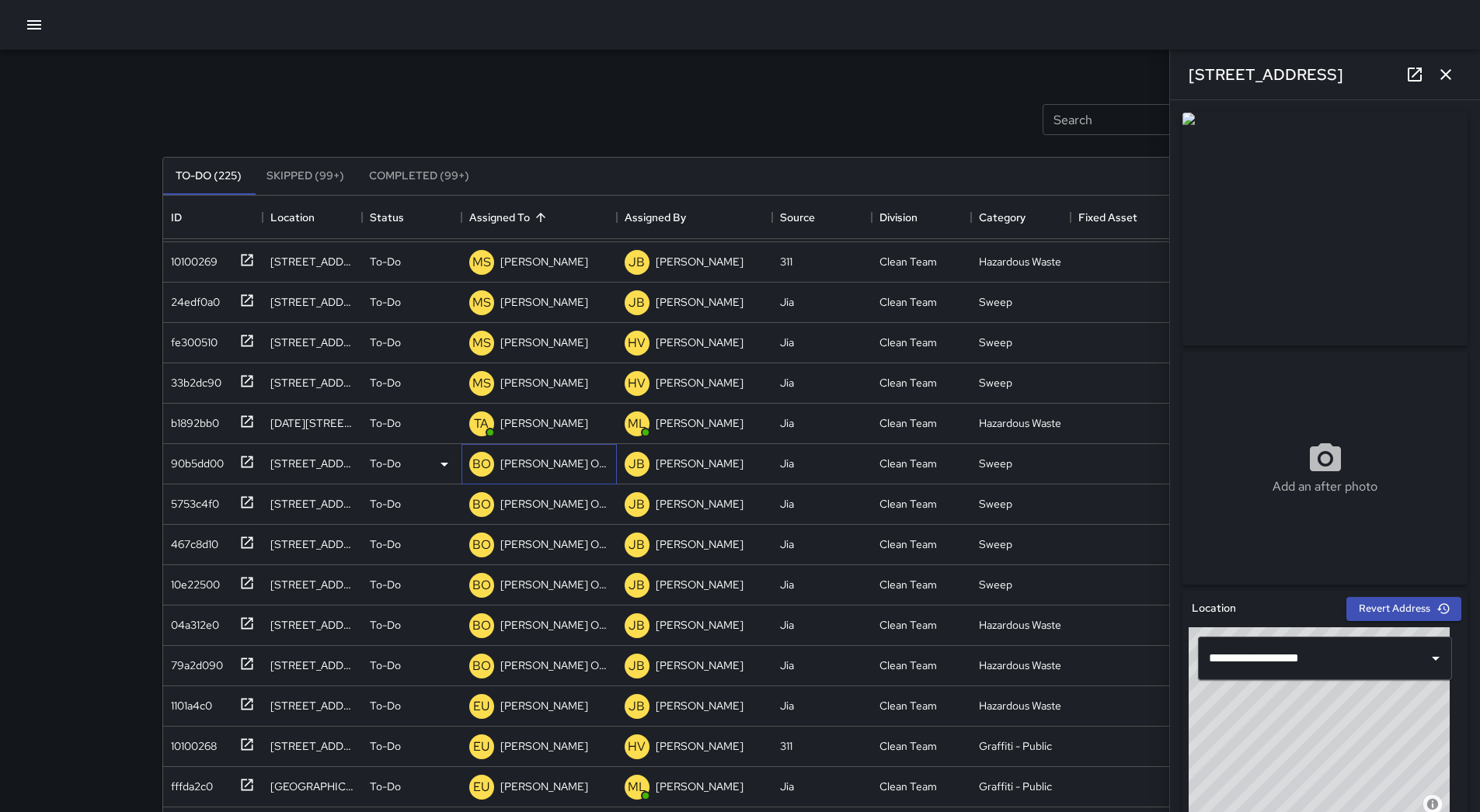
click at [531, 457] on p "[PERSON_NAME] Overall" at bounding box center [554, 464] width 108 height 16
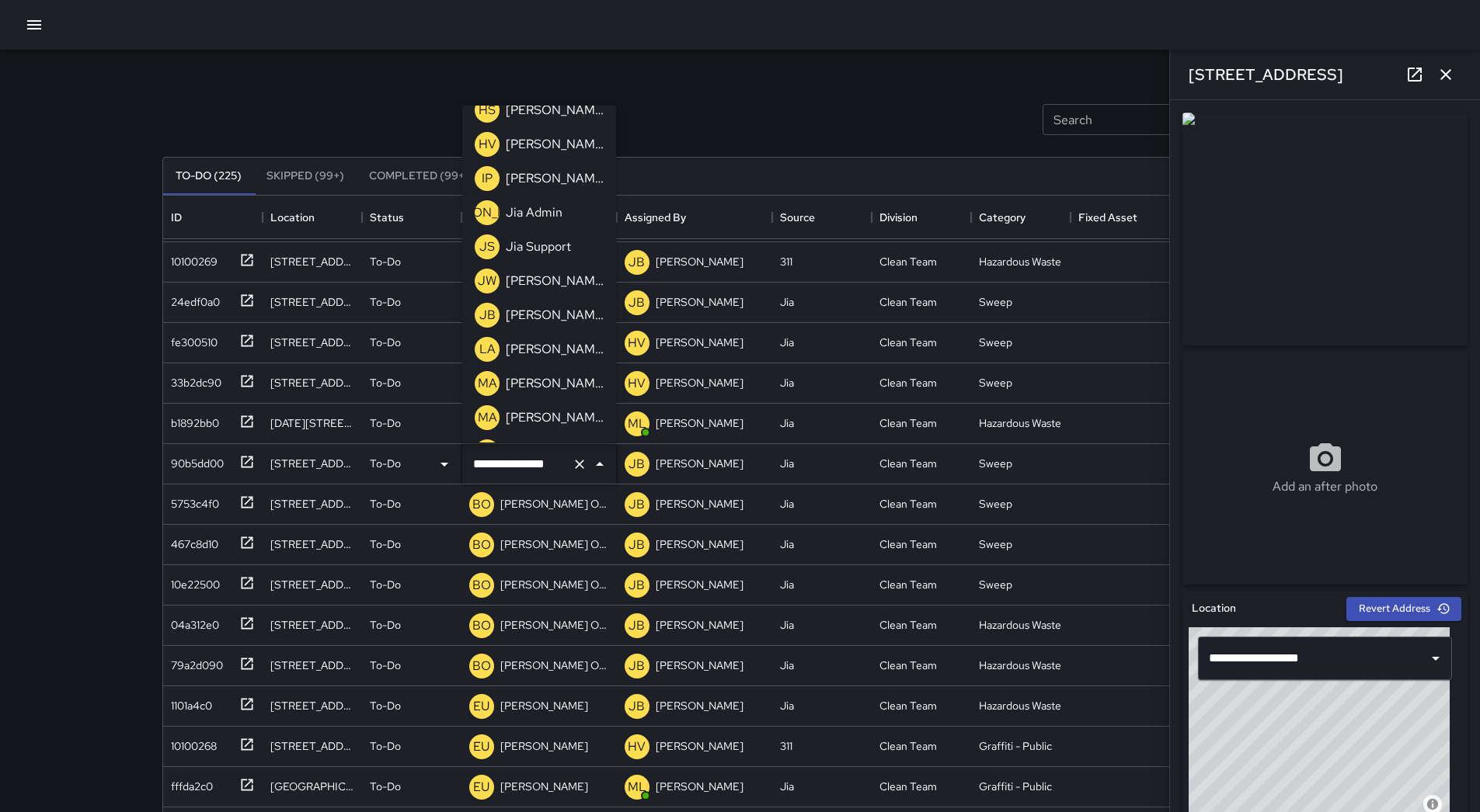
scroll to position [530, 0]
click at [570, 348] on p "[PERSON_NAME]" at bounding box center [554, 351] width 98 height 19
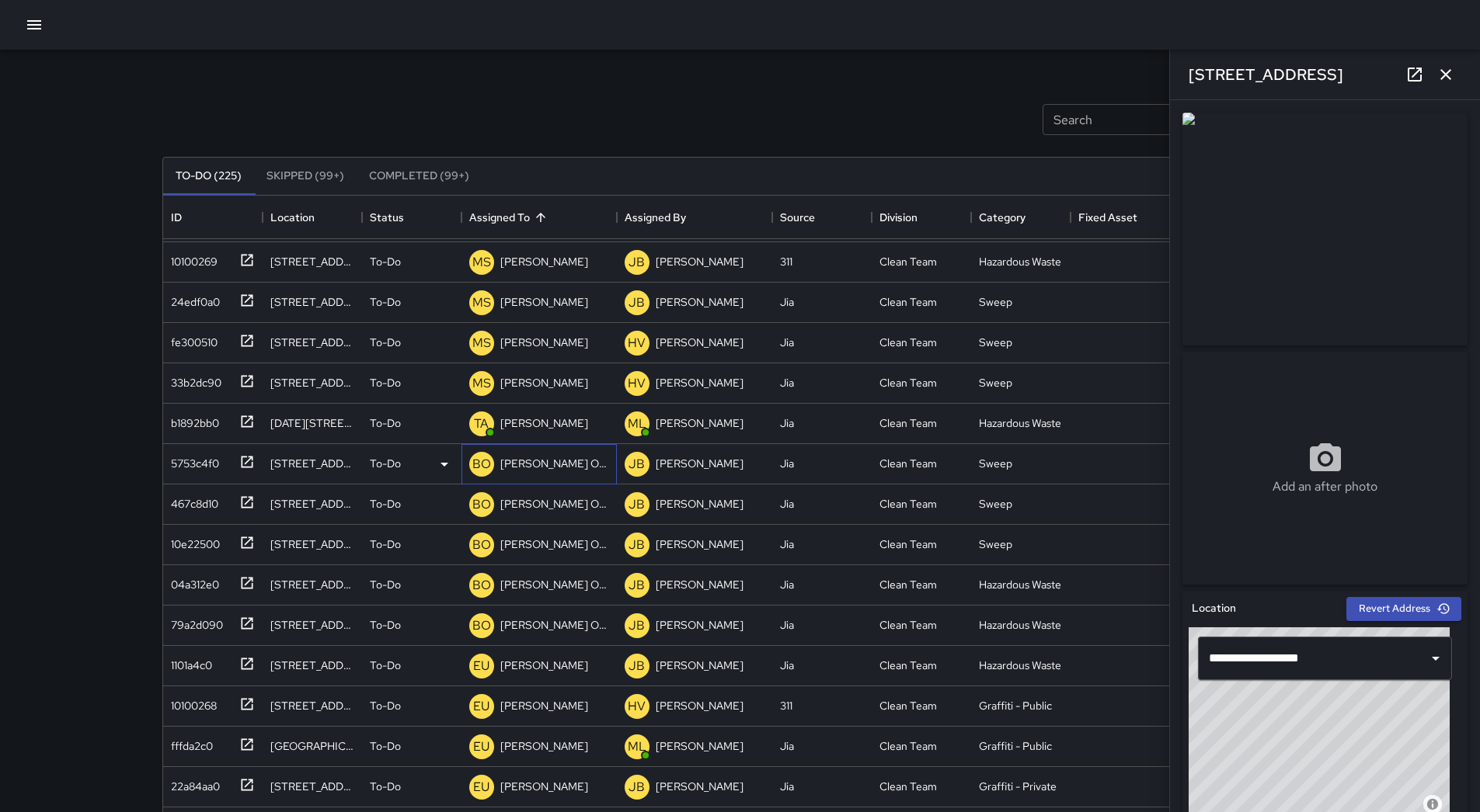
click at [561, 458] on p "[PERSON_NAME] Overall" at bounding box center [554, 464] width 108 height 16
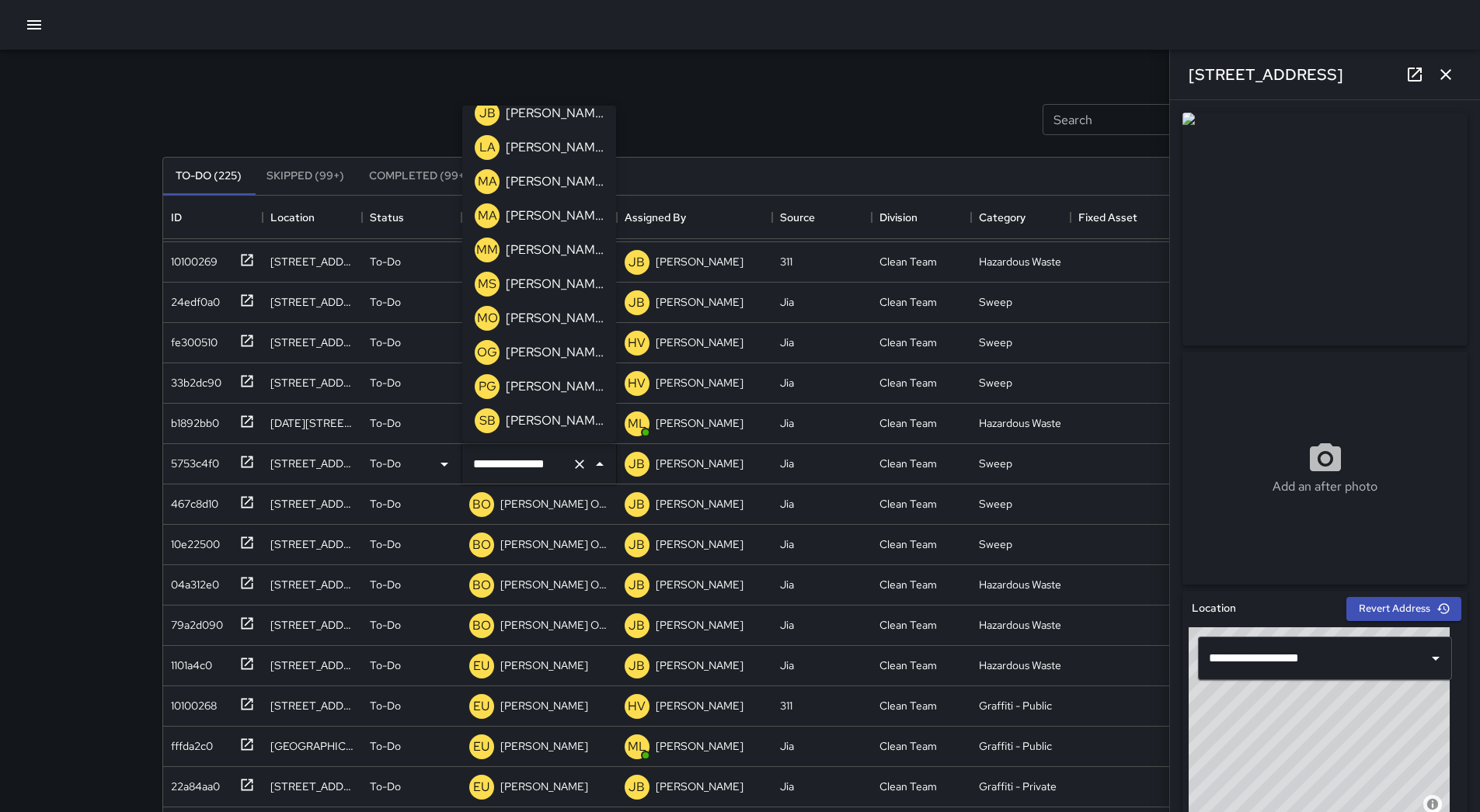
scroll to position [530, 0]
click at [550, 351] on p "[PERSON_NAME]" at bounding box center [554, 351] width 98 height 19
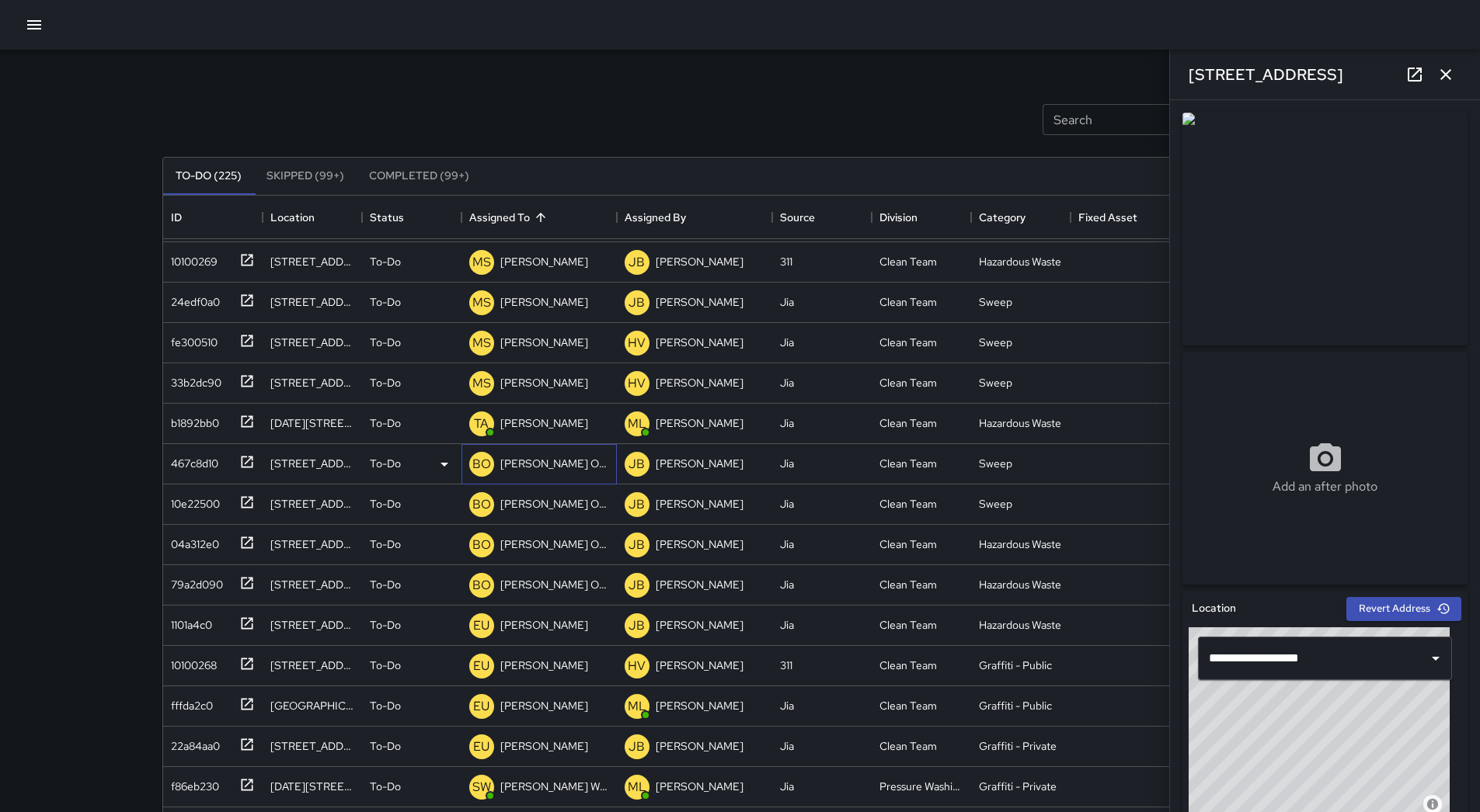
click at [549, 451] on div "[PERSON_NAME] Overall" at bounding box center [539, 464] width 146 height 31
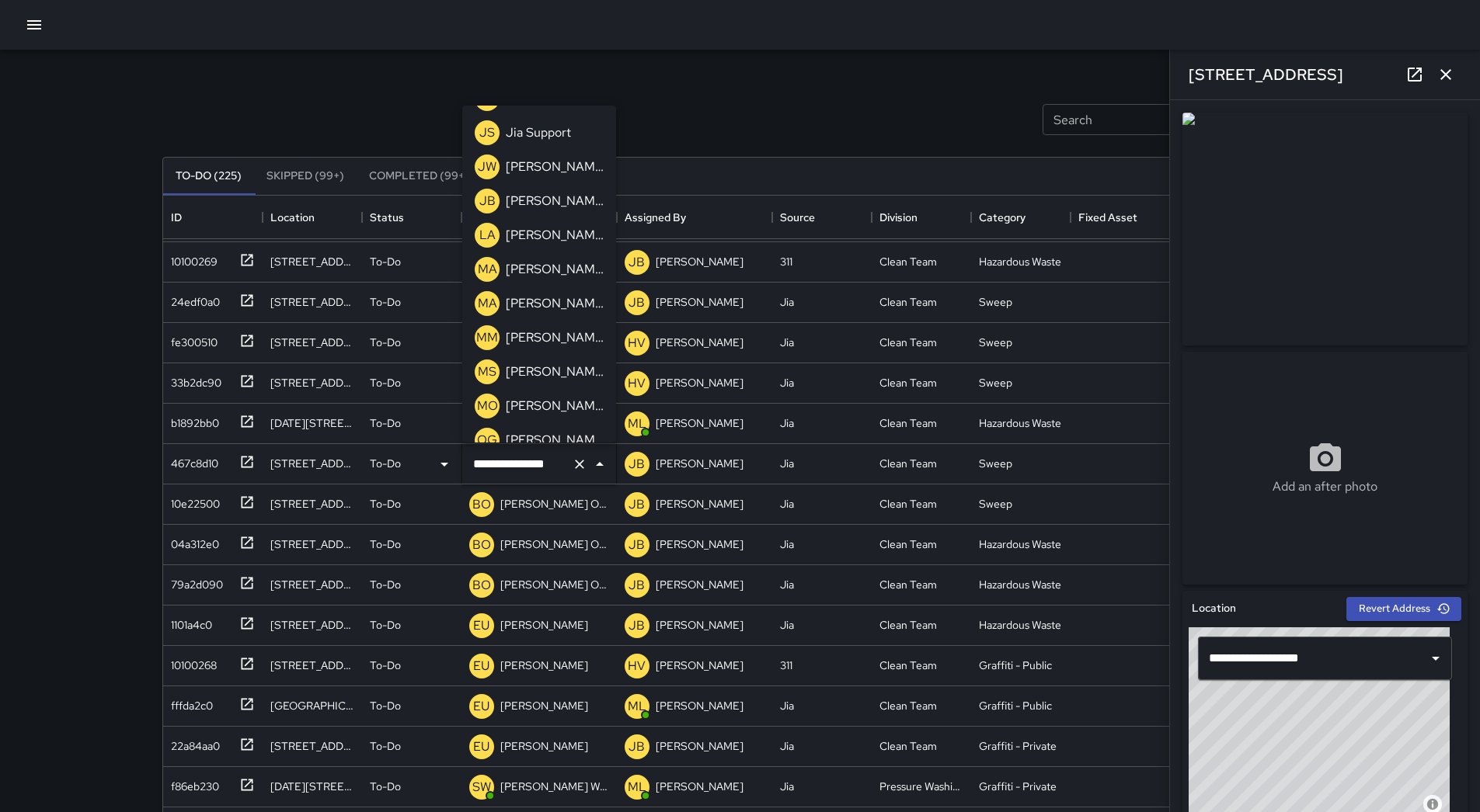
scroll to position [530, 0]
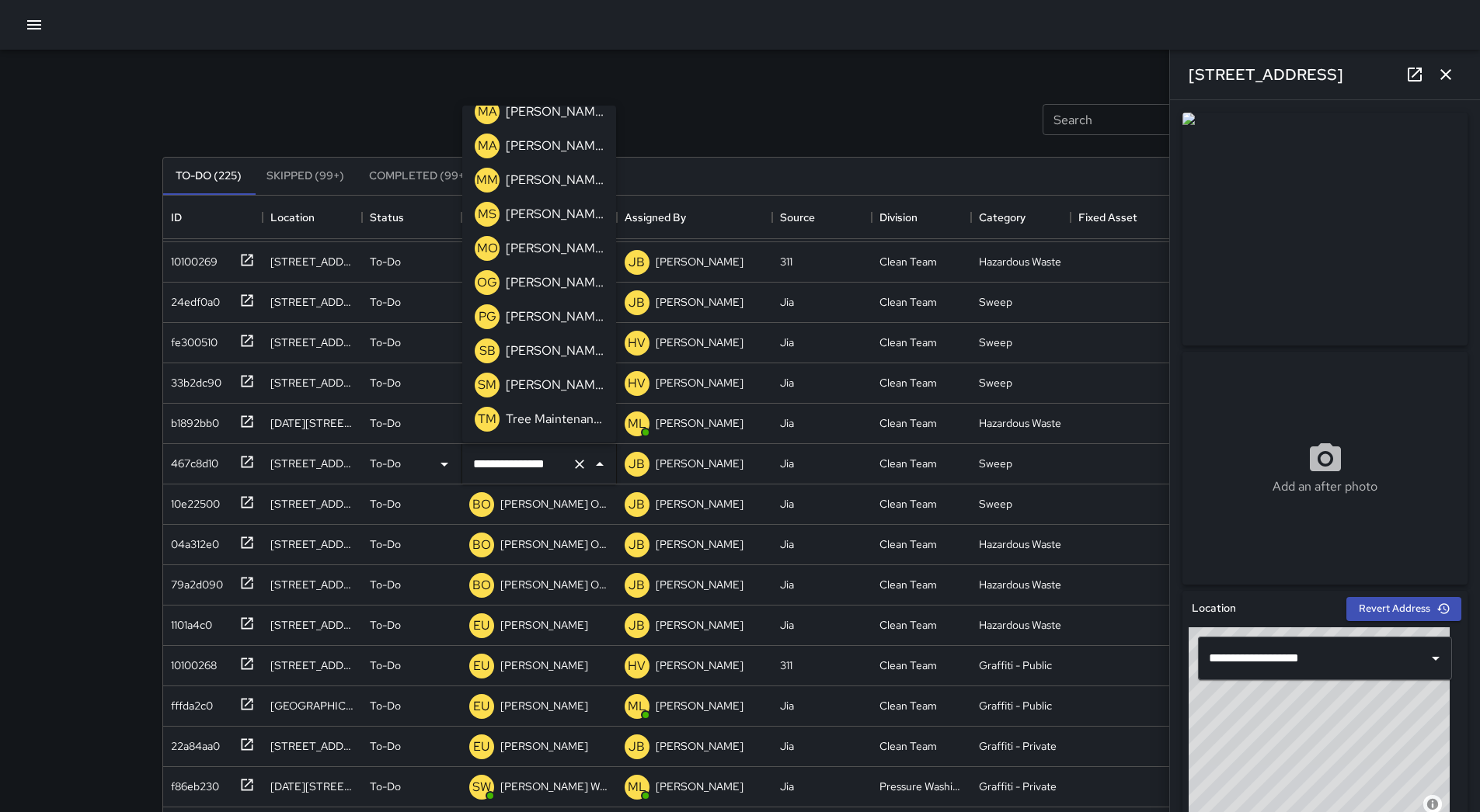
click at [557, 346] on p "[PERSON_NAME]" at bounding box center [554, 351] width 98 height 19
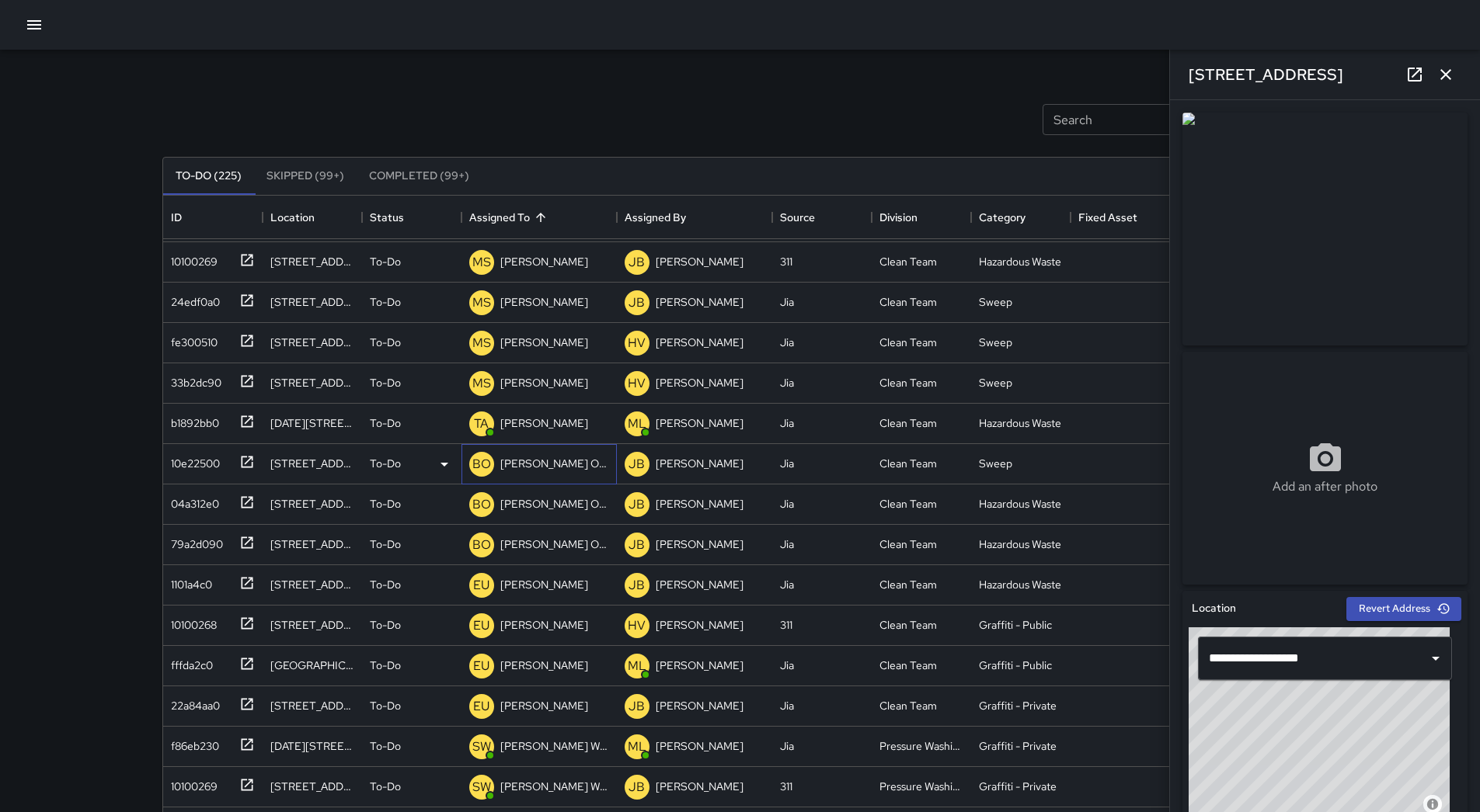
click at [568, 458] on p "[PERSON_NAME] Overall" at bounding box center [554, 464] width 108 height 16
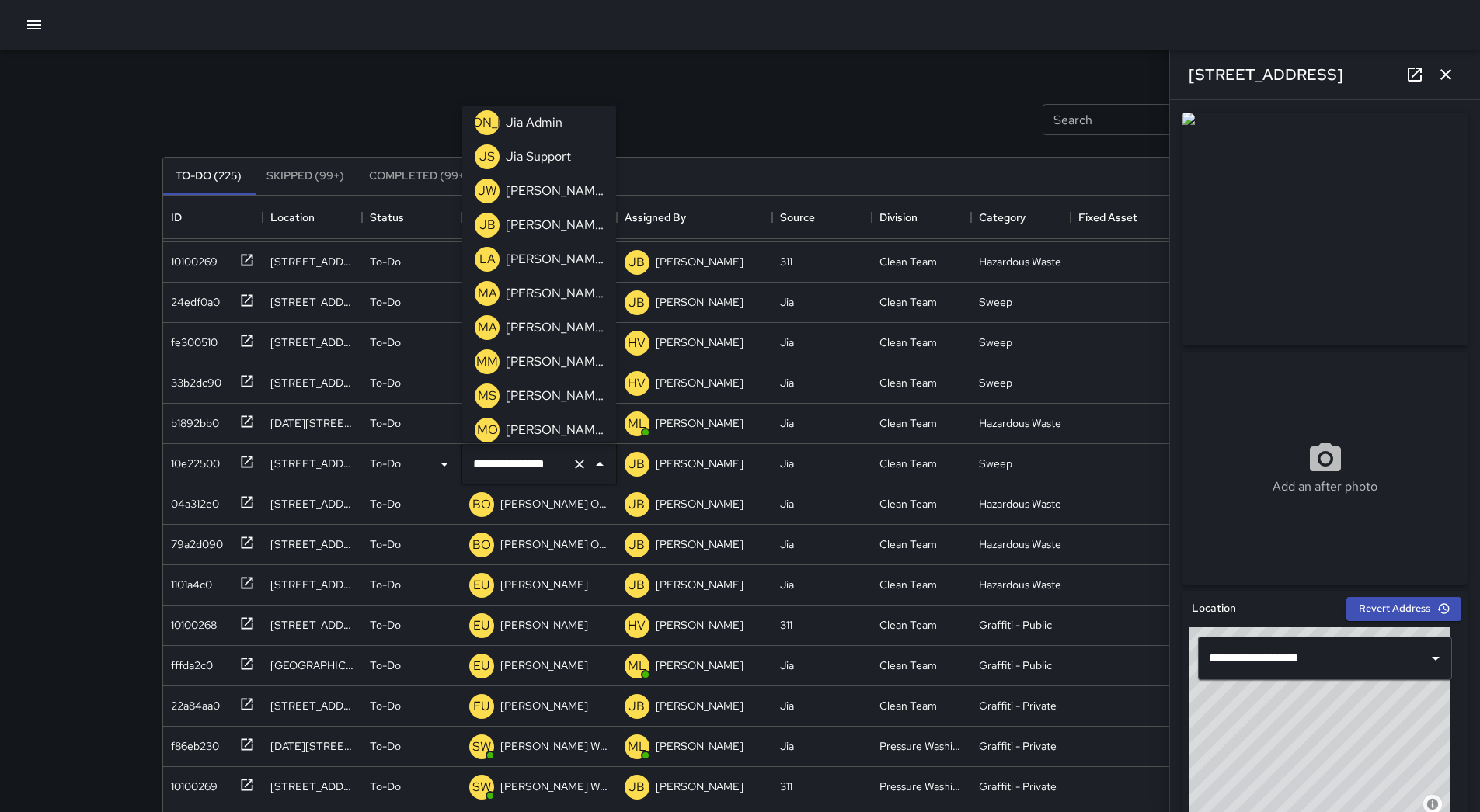
scroll to position [530, 0]
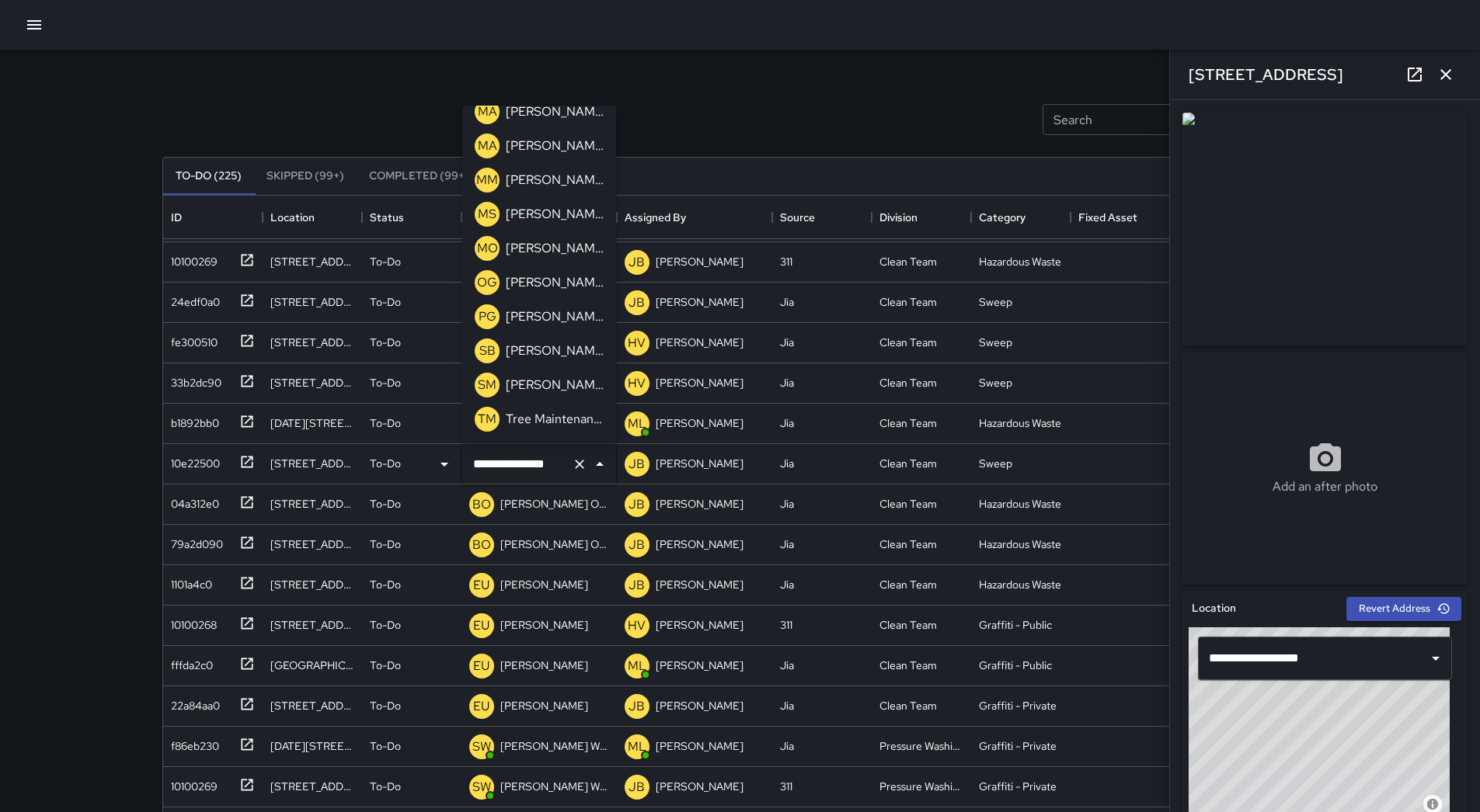
click at [537, 347] on p "[PERSON_NAME]" at bounding box center [554, 351] width 98 height 19
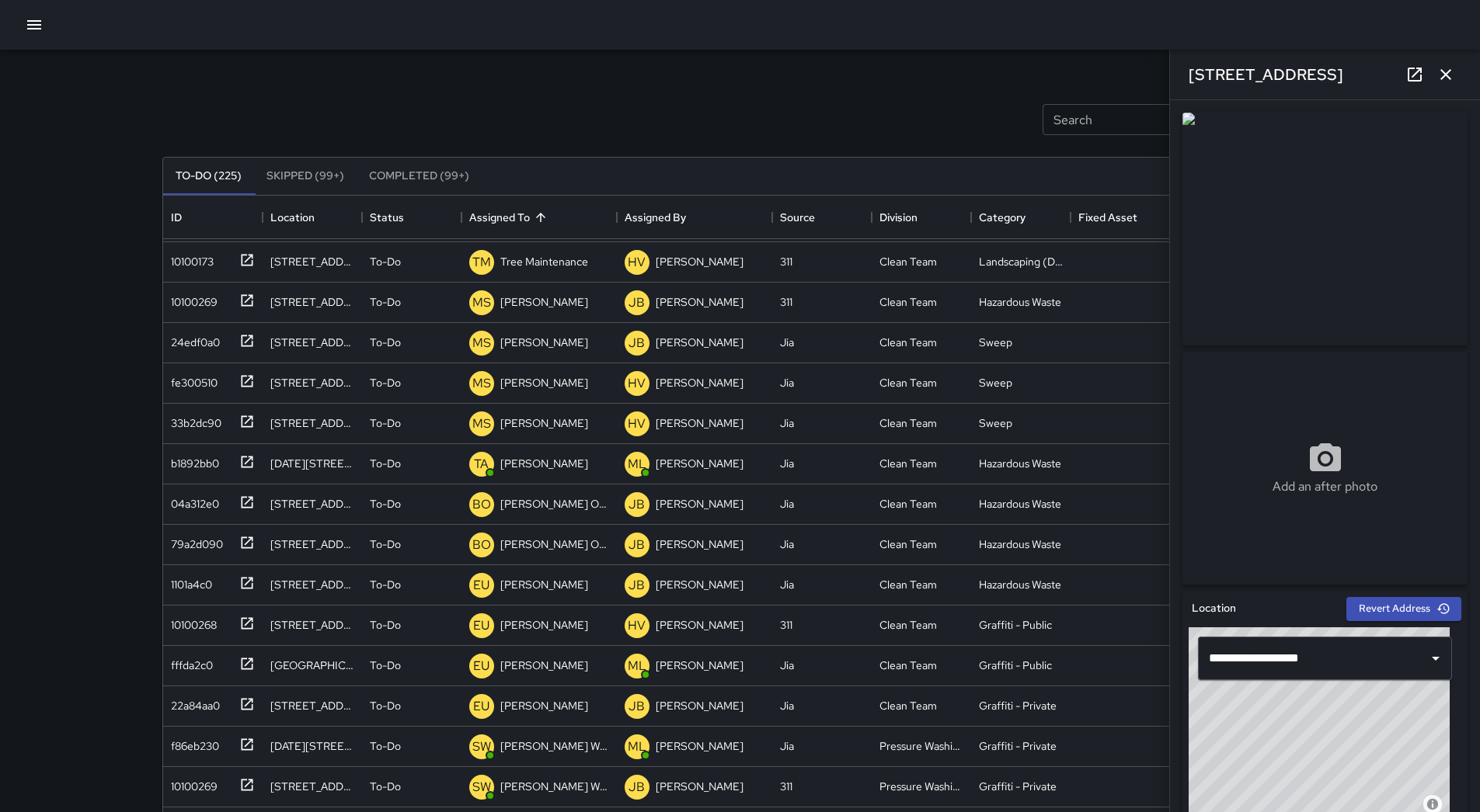
scroll to position [279, 0]
click at [561, 457] on p "[PERSON_NAME] Overall" at bounding box center [554, 464] width 108 height 16
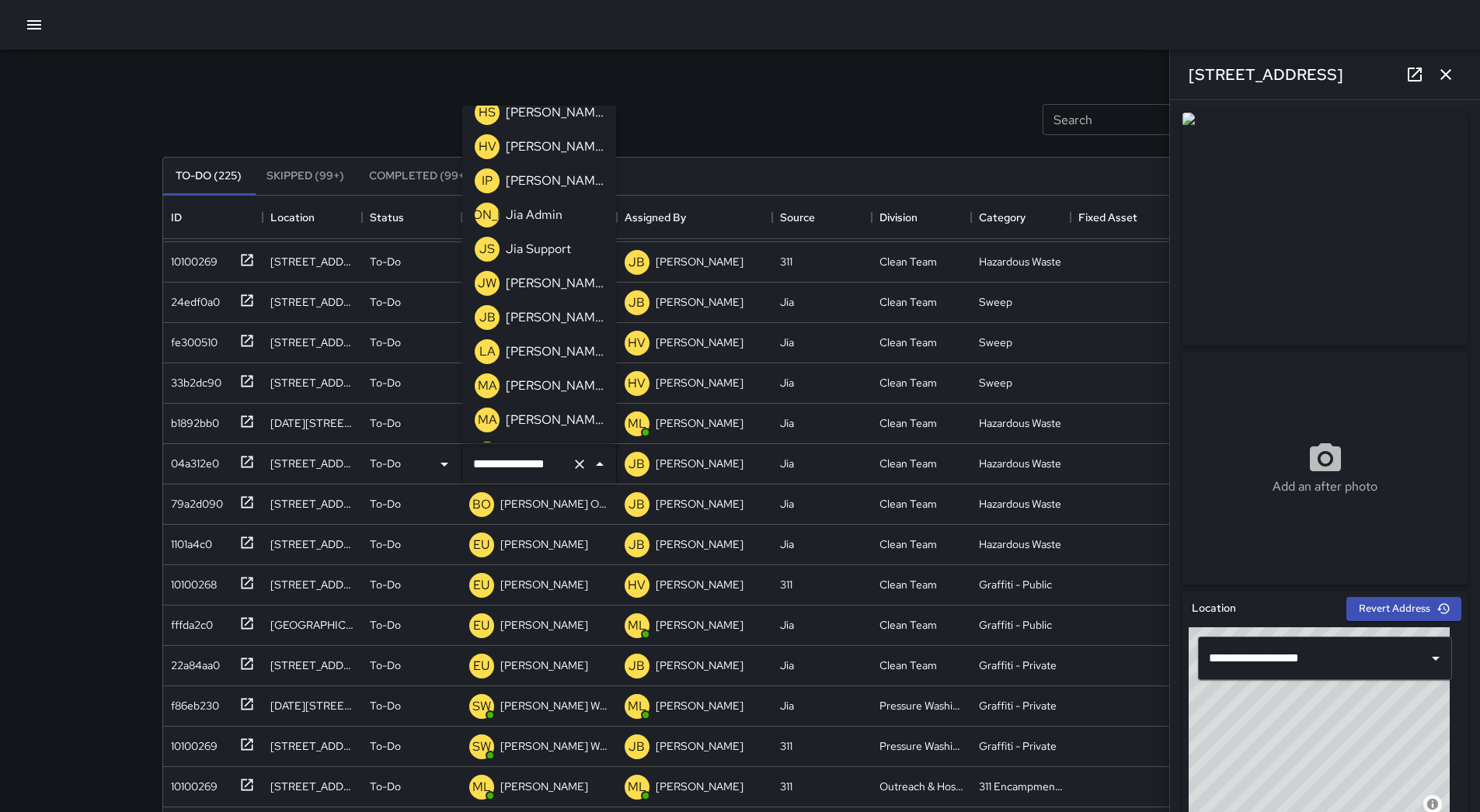
scroll to position [530, 0]
click at [556, 342] on p "[PERSON_NAME]" at bounding box center [554, 351] width 98 height 19
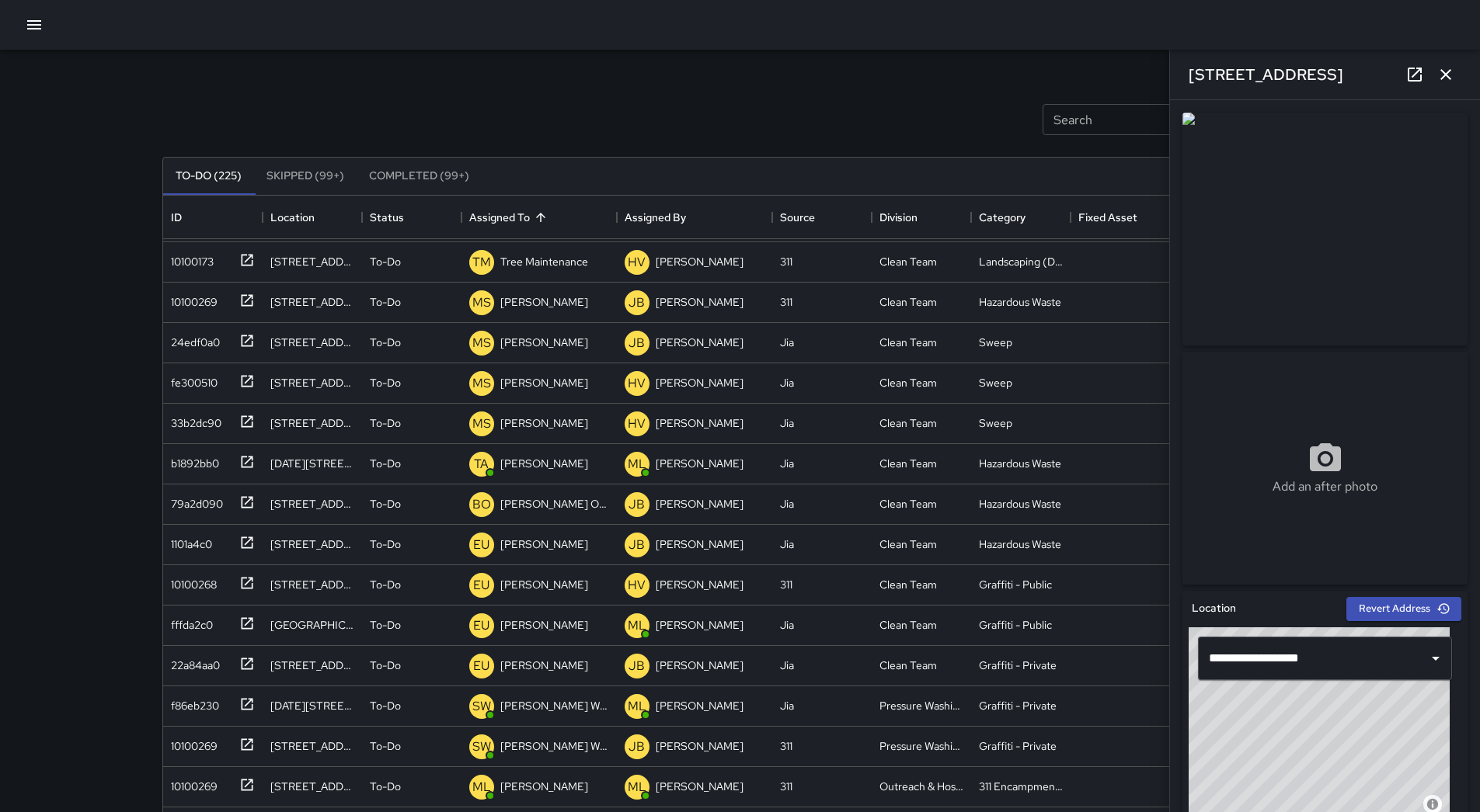
scroll to position [320, 0]
click at [547, 458] on p "[PERSON_NAME] Overall" at bounding box center [554, 464] width 108 height 16
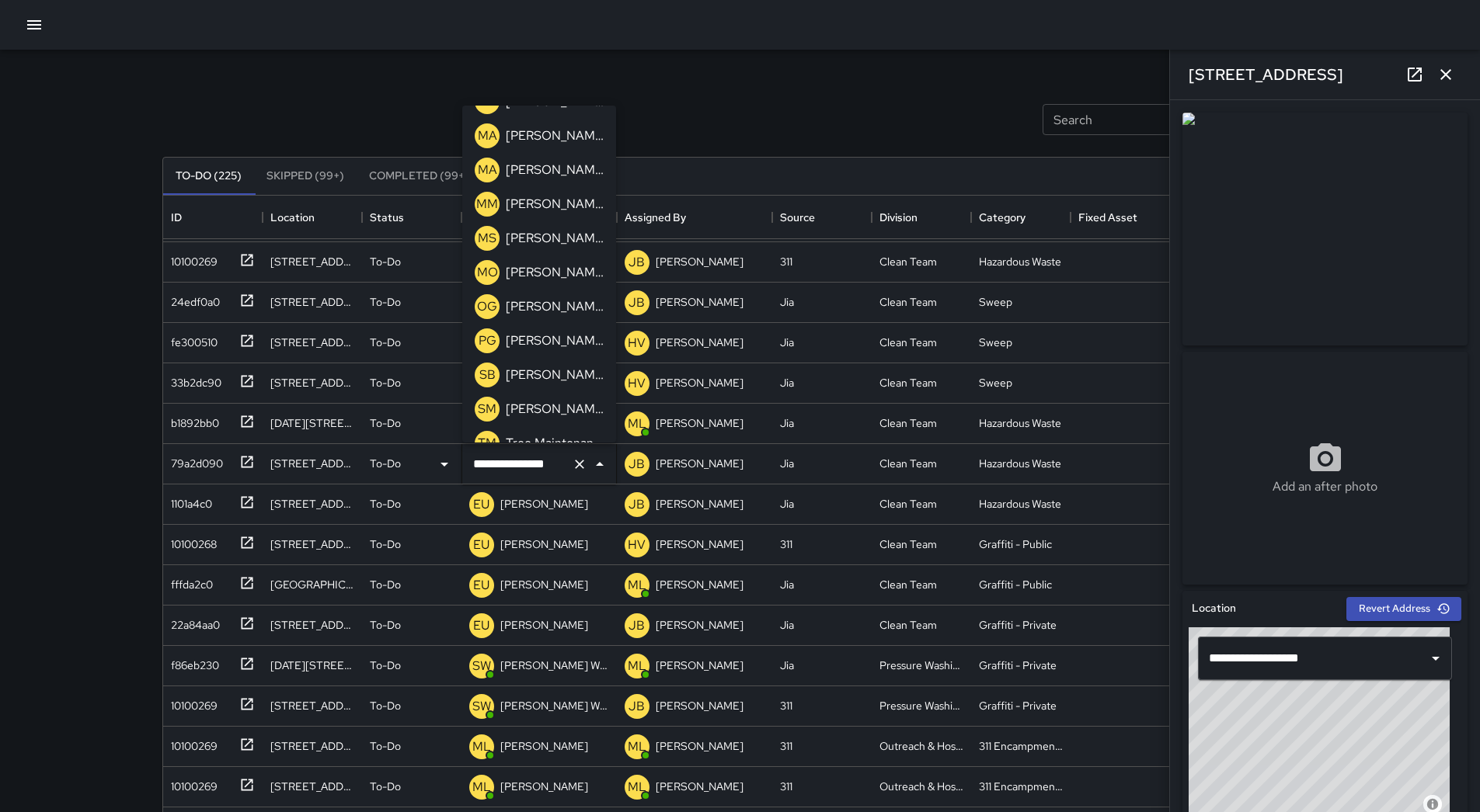
scroll to position [530, 0]
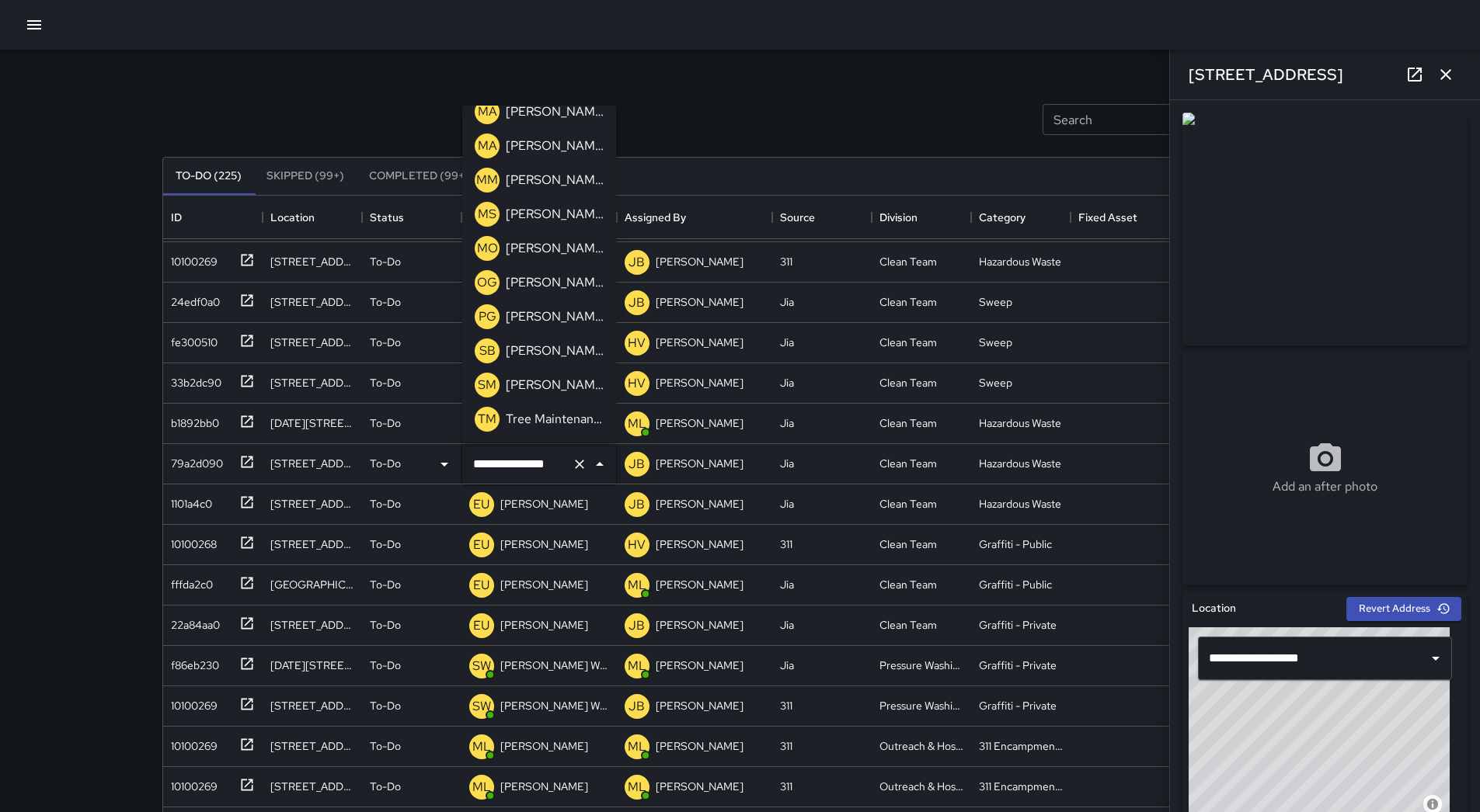
click at [556, 343] on p "[PERSON_NAME]" at bounding box center [554, 351] width 98 height 19
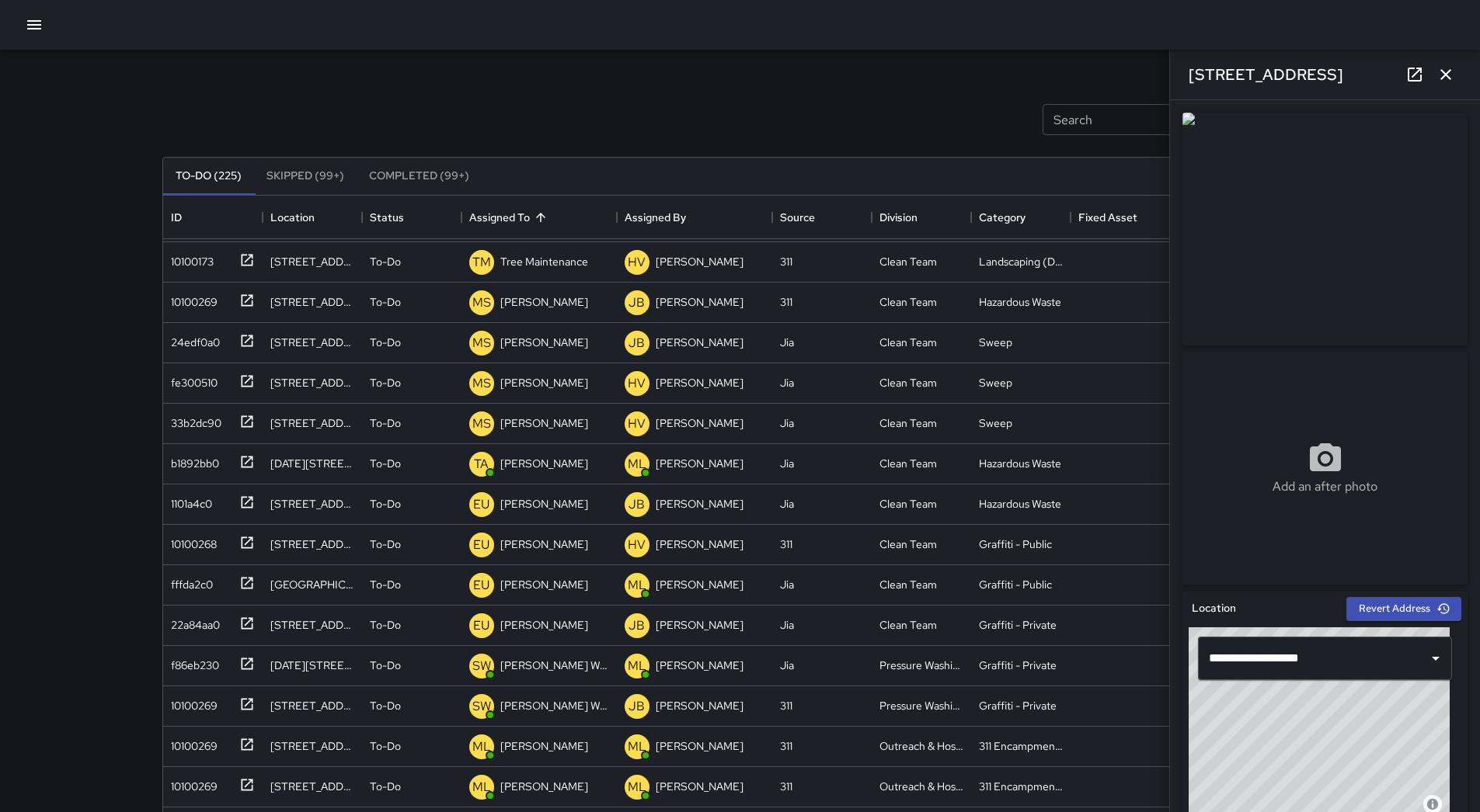
scroll to position [361, 0]
click at [225, 460] on div "1101a4c0" at bounding box center [210, 460] width 90 height 26
click at [544, 462] on p "[PERSON_NAME]" at bounding box center [544, 464] width 88 height 16
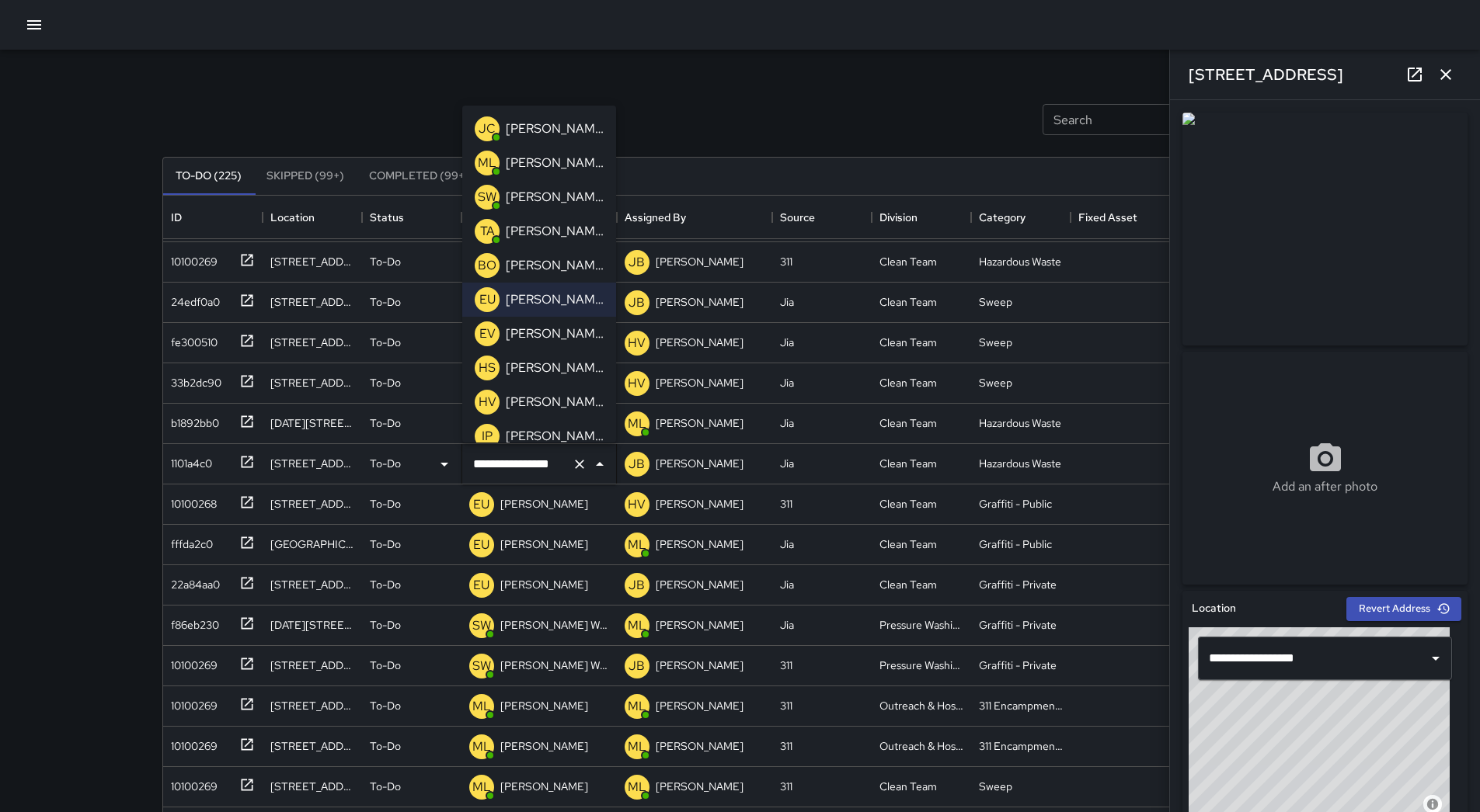
click at [542, 225] on p "[PERSON_NAME]" at bounding box center [554, 231] width 98 height 19
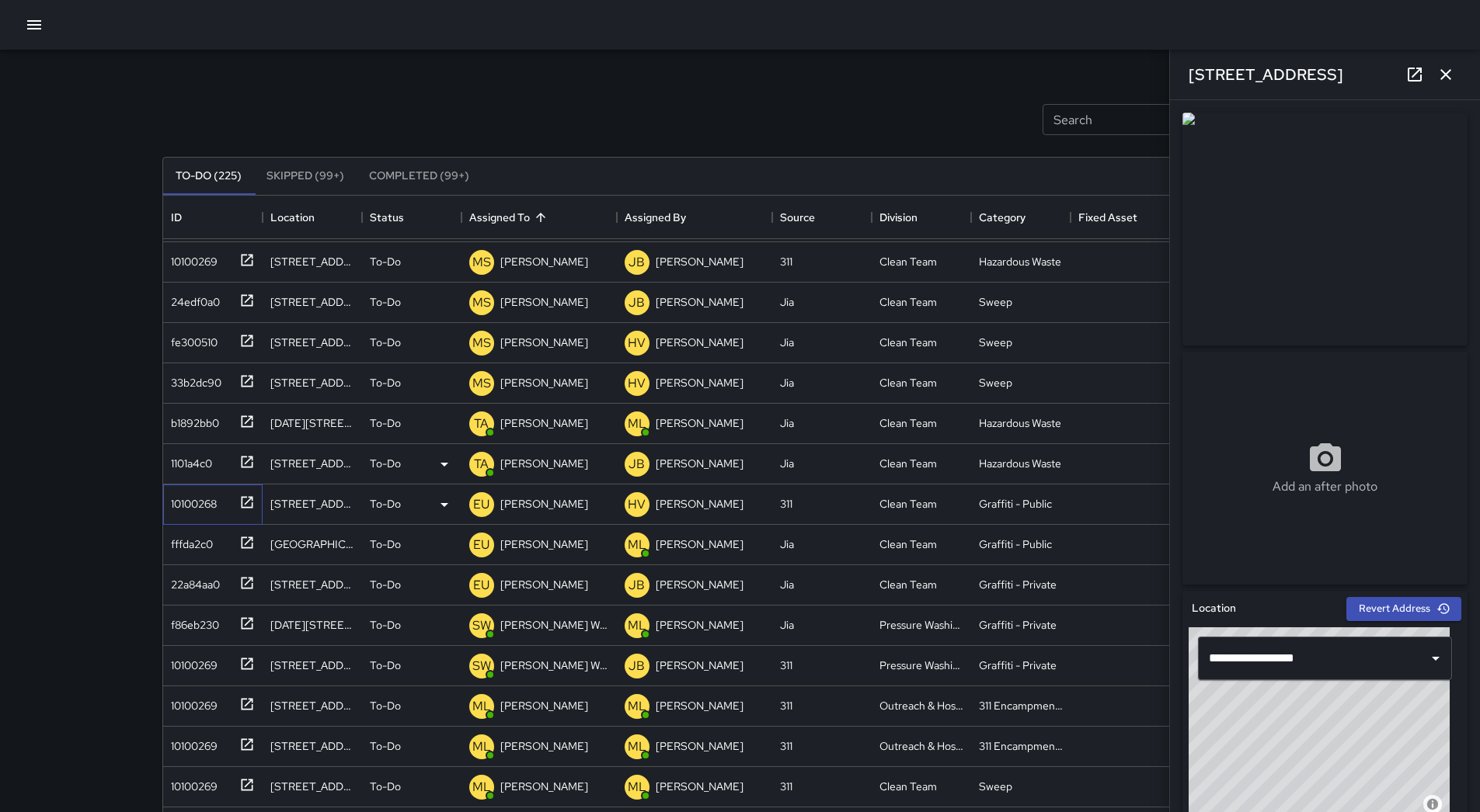
click at [171, 499] on div "10100268" at bounding box center [191, 501] width 52 height 22
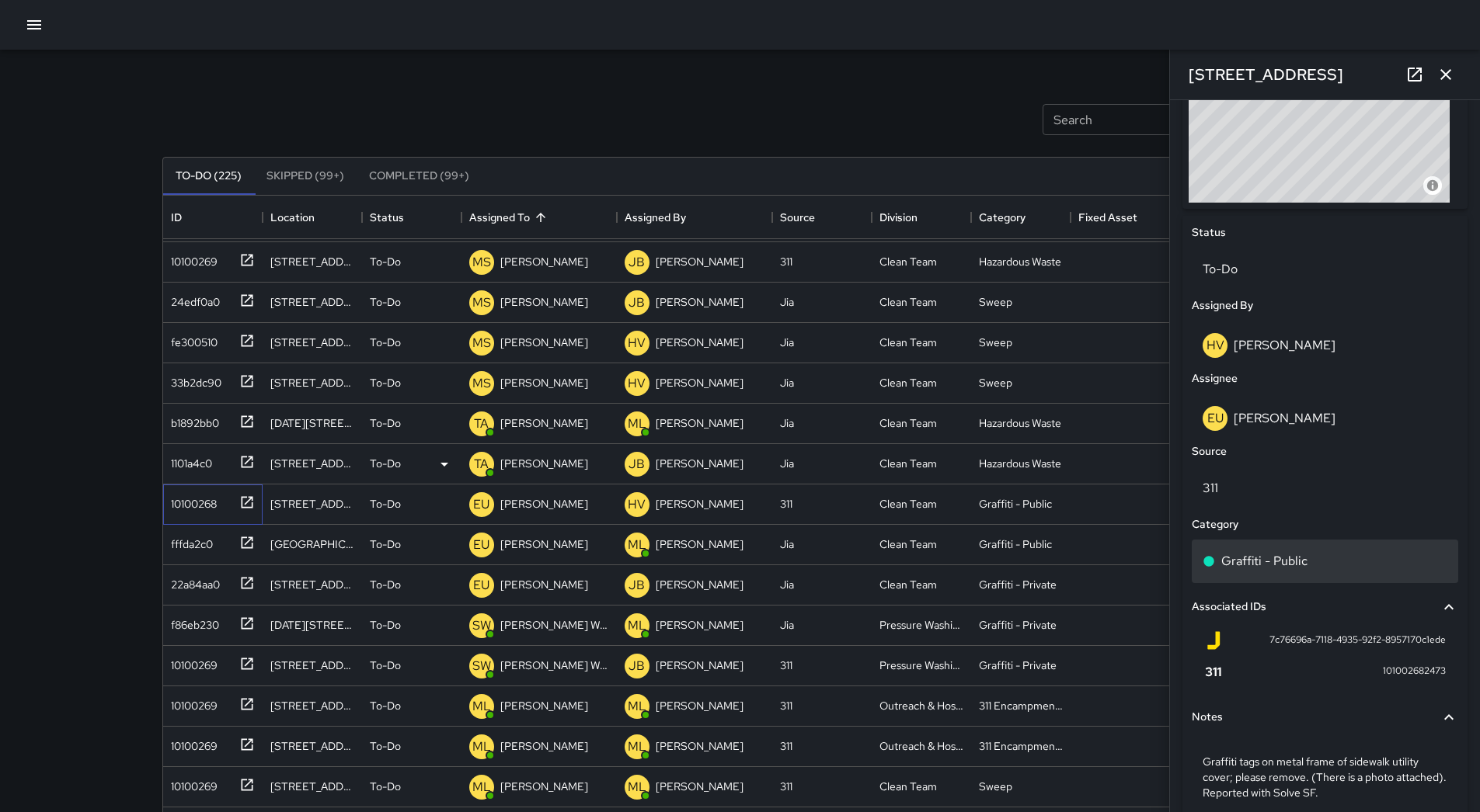
scroll to position [688, 0]
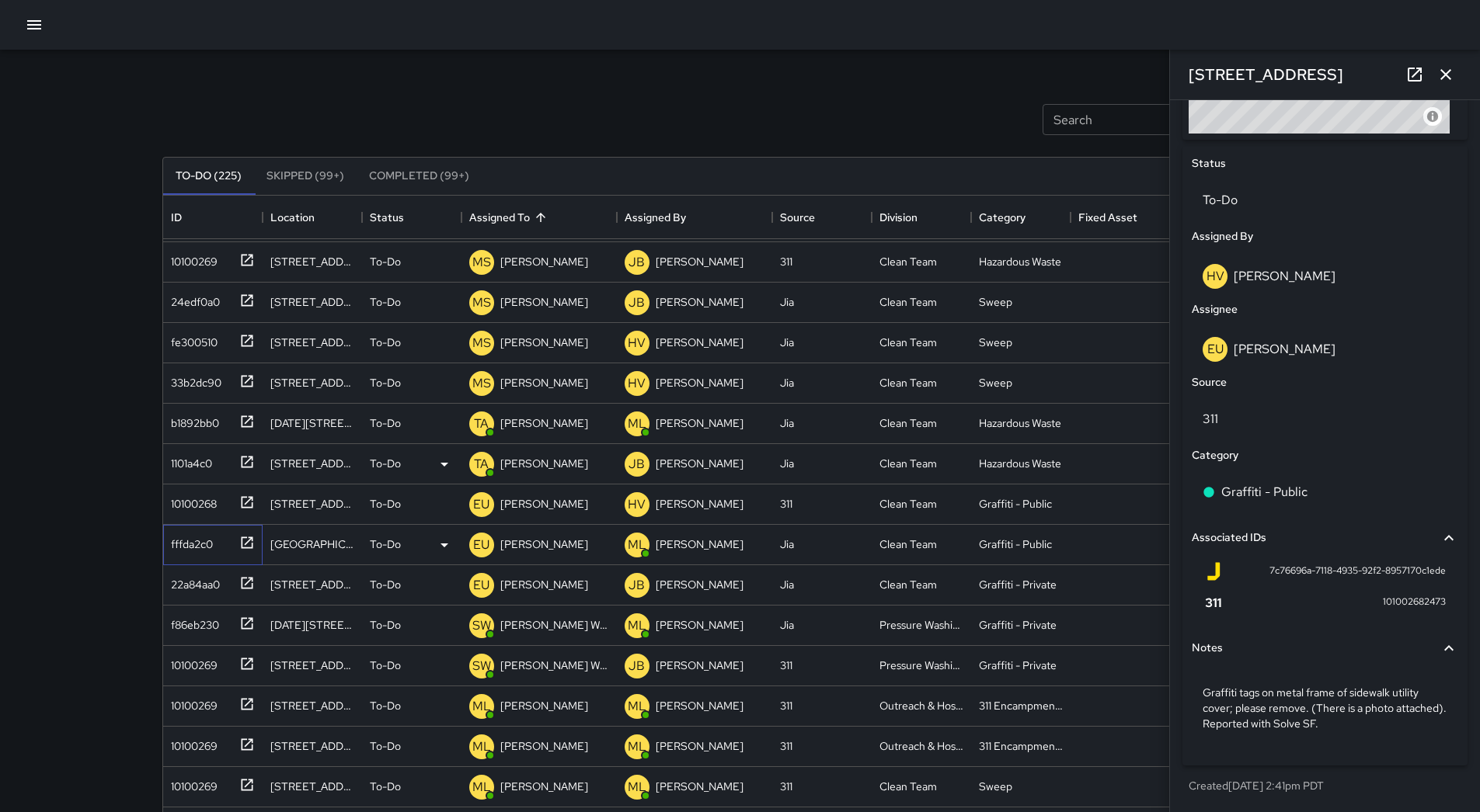
click at [233, 544] on div at bounding box center [243, 541] width 22 height 26
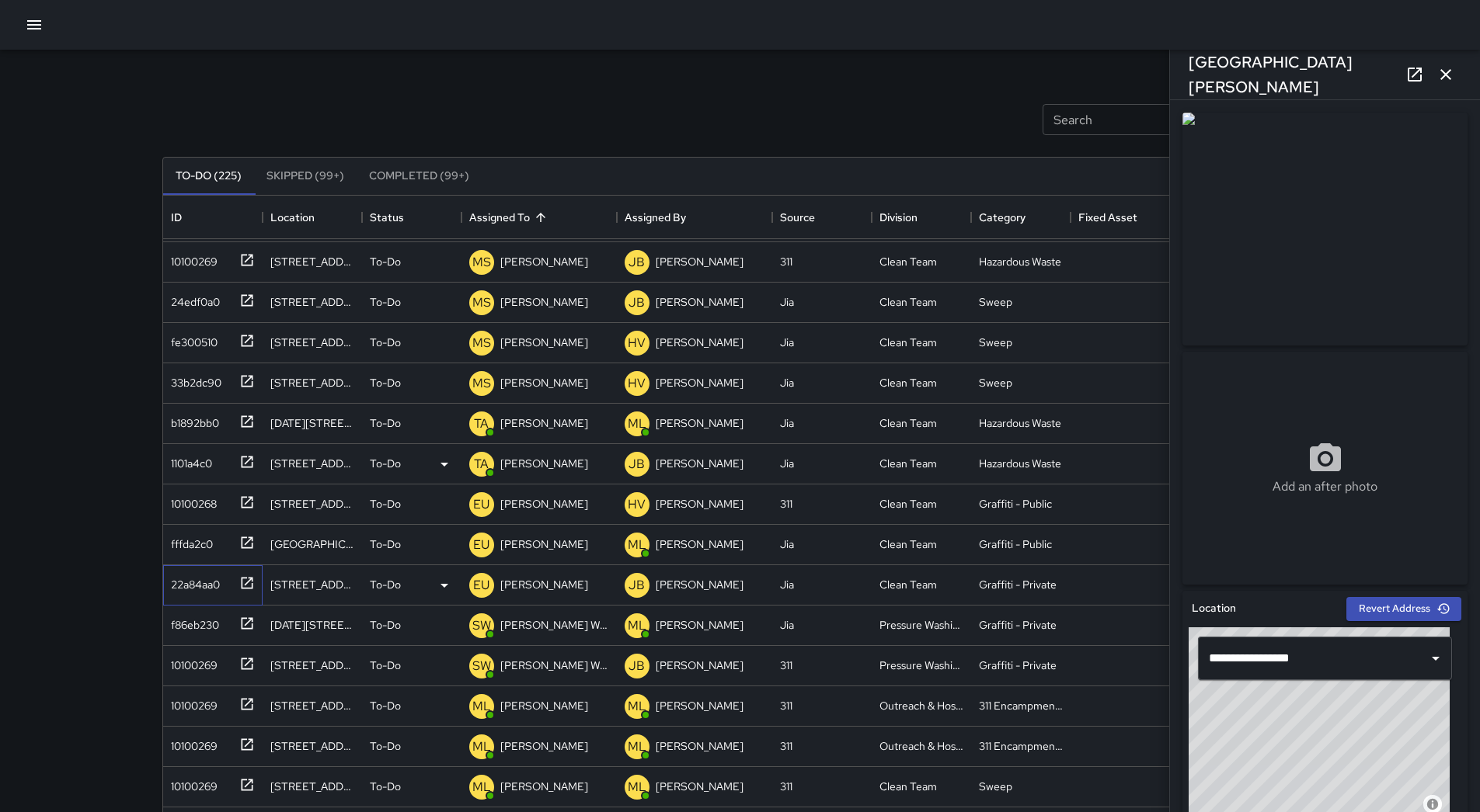
click at [206, 579] on div "22a84aa0" at bounding box center [192, 581] width 56 height 22
click at [228, 633] on div "f86eb230" at bounding box center [210, 622] width 90 height 26
click at [233, 674] on div at bounding box center [243, 662] width 22 height 26
click at [223, 630] on div "f86eb230" at bounding box center [210, 622] width 90 height 26
click at [211, 594] on div "22a84aa0" at bounding box center [213, 585] width 100 height 41
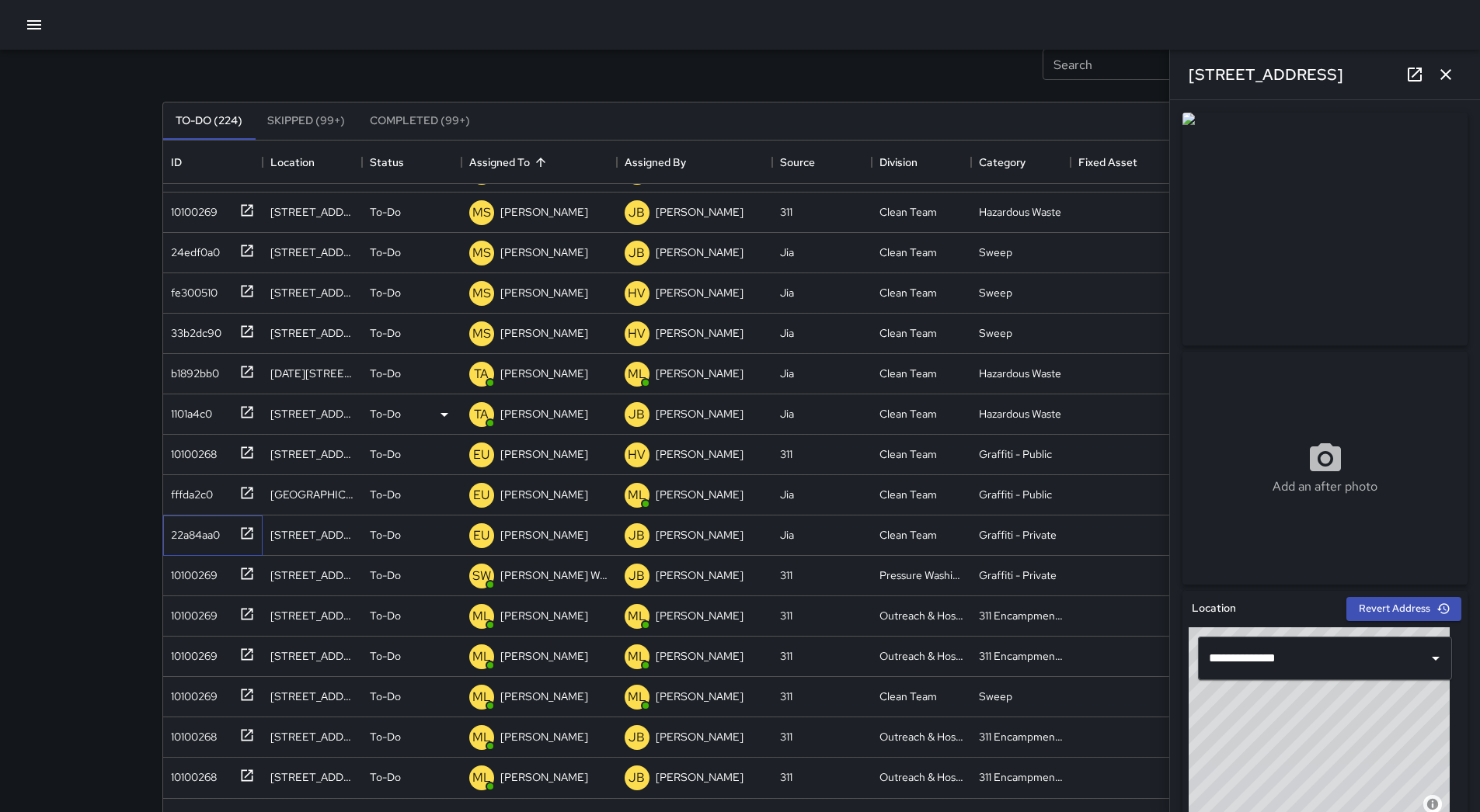
scroll to position [27, 0]
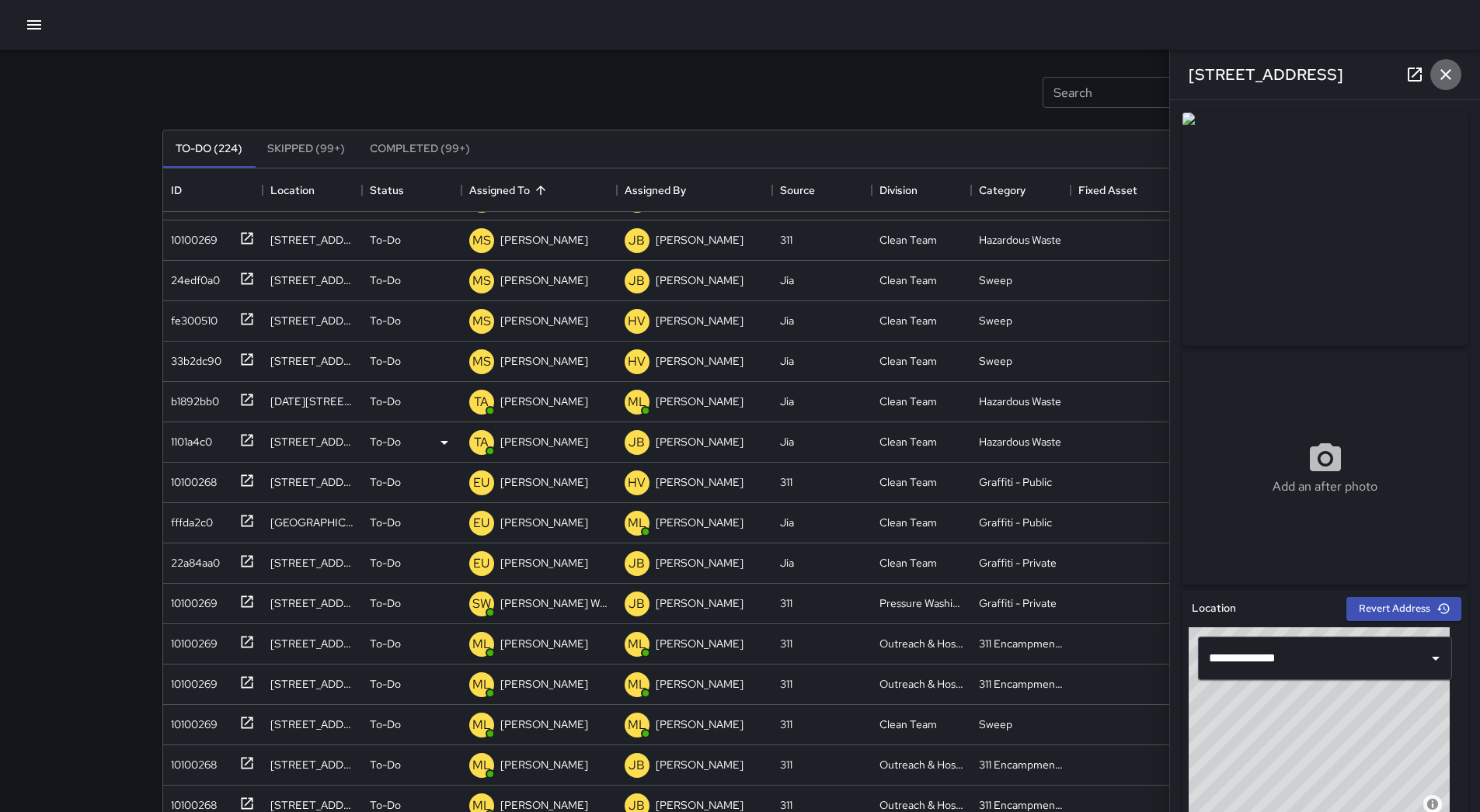
click at [1437, 81] on icon "button" at bounding box center [1445, 74] width 19 height 19
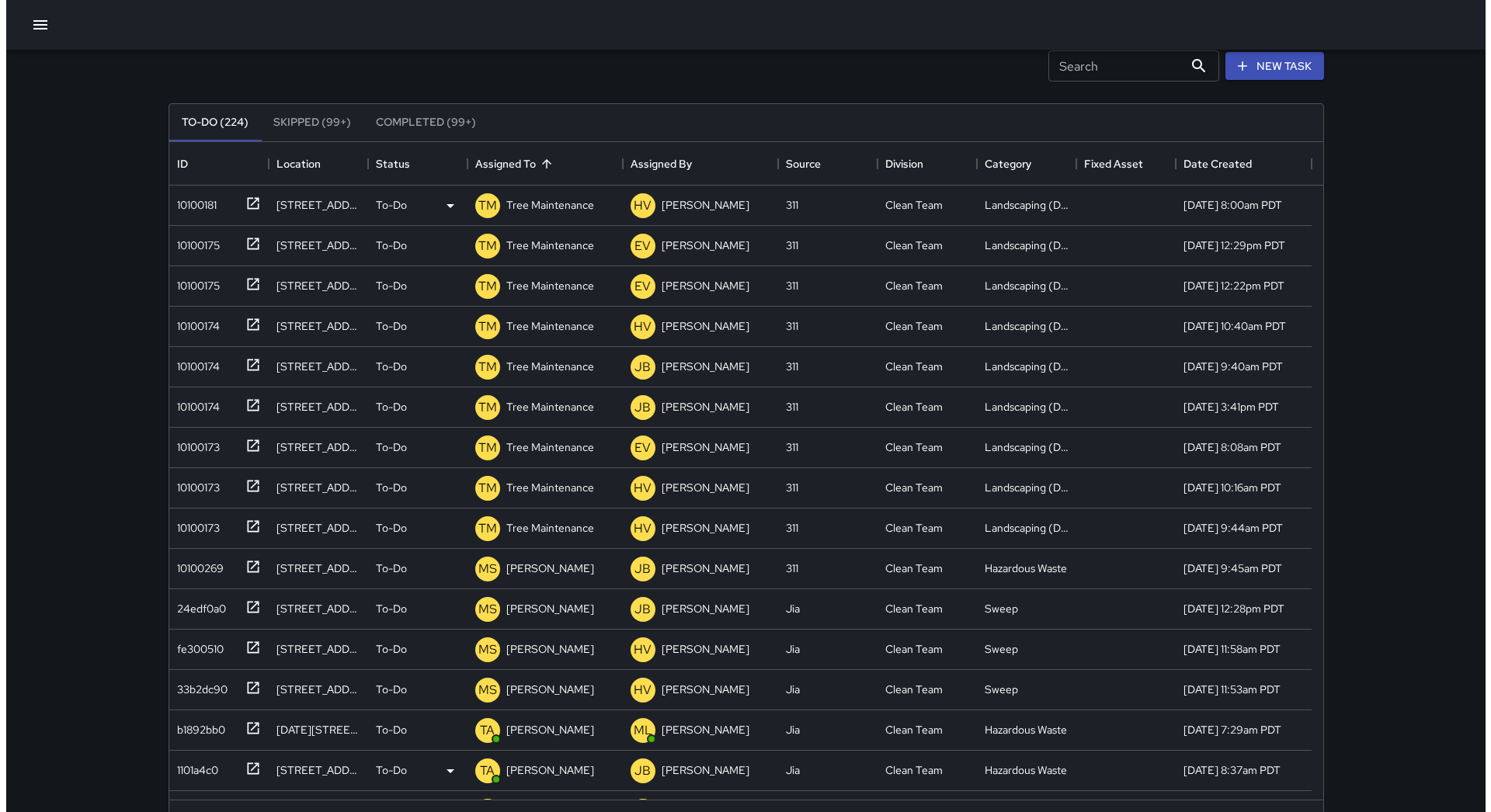
scroll to position [0, 0]
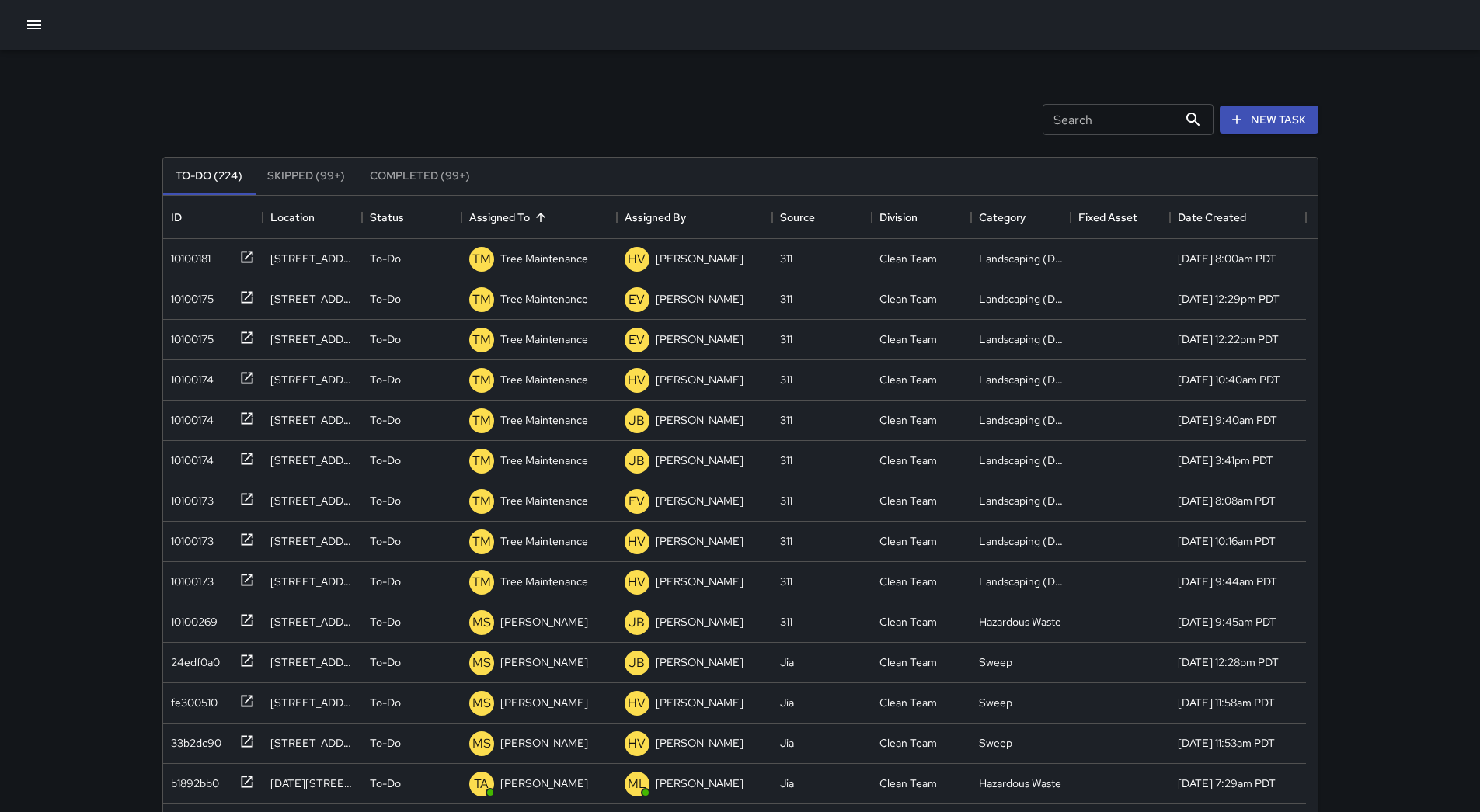
click at [30, 16] on icon "button" at bounding box center [34, 25] width 19 height 19
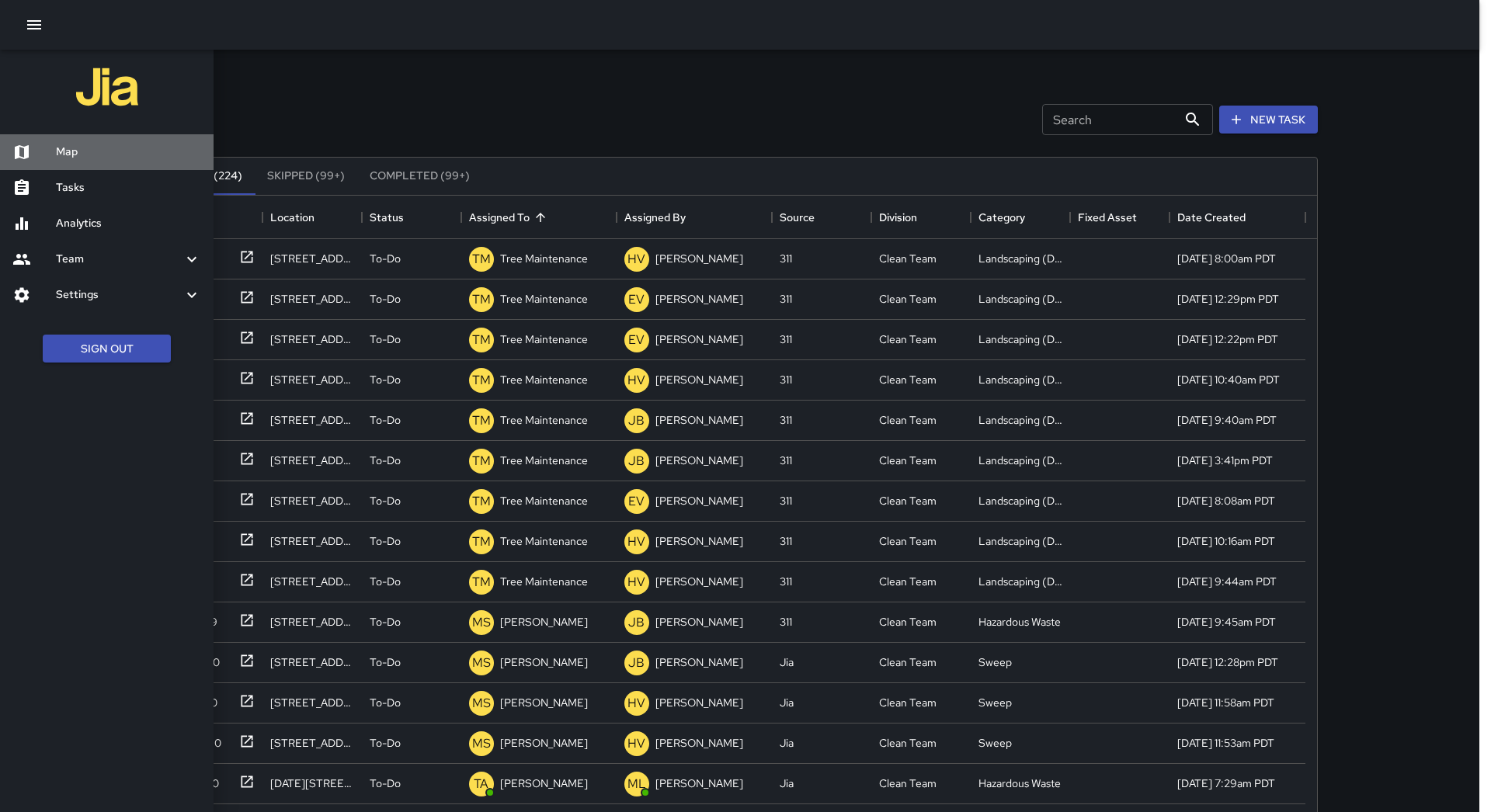
drag, startPoint x: 71, startPoint y: 140, endPoint x: 712, endPoint y: 301, distance: 660.9
click at [71, 140] on div "Map" at bounding box center [107, 152] width 213 height 36
